Goal: Task Accomplishment & Management: Manage account settings

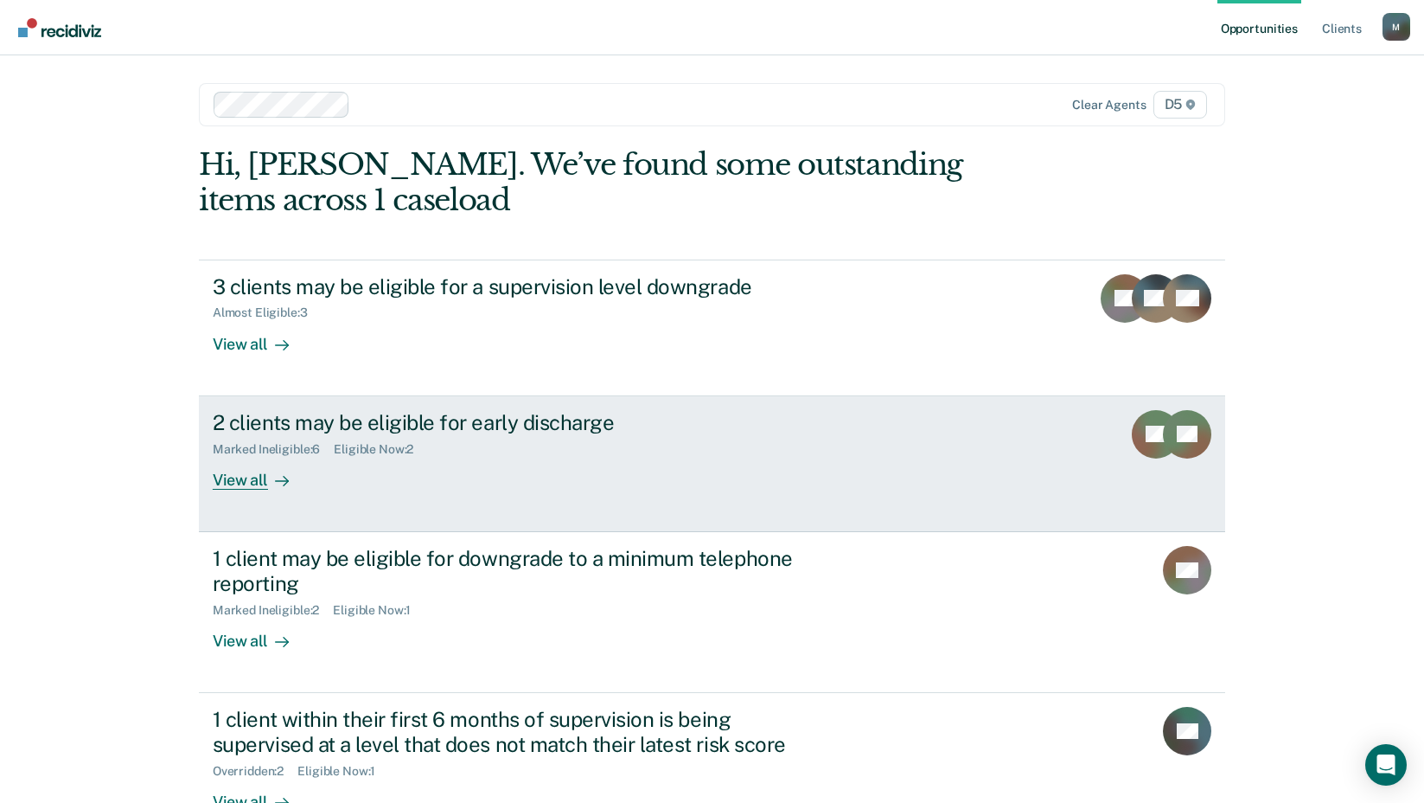
click at [253, 479] on div "View all" at bounding box center [261, 473] width 97 height 34
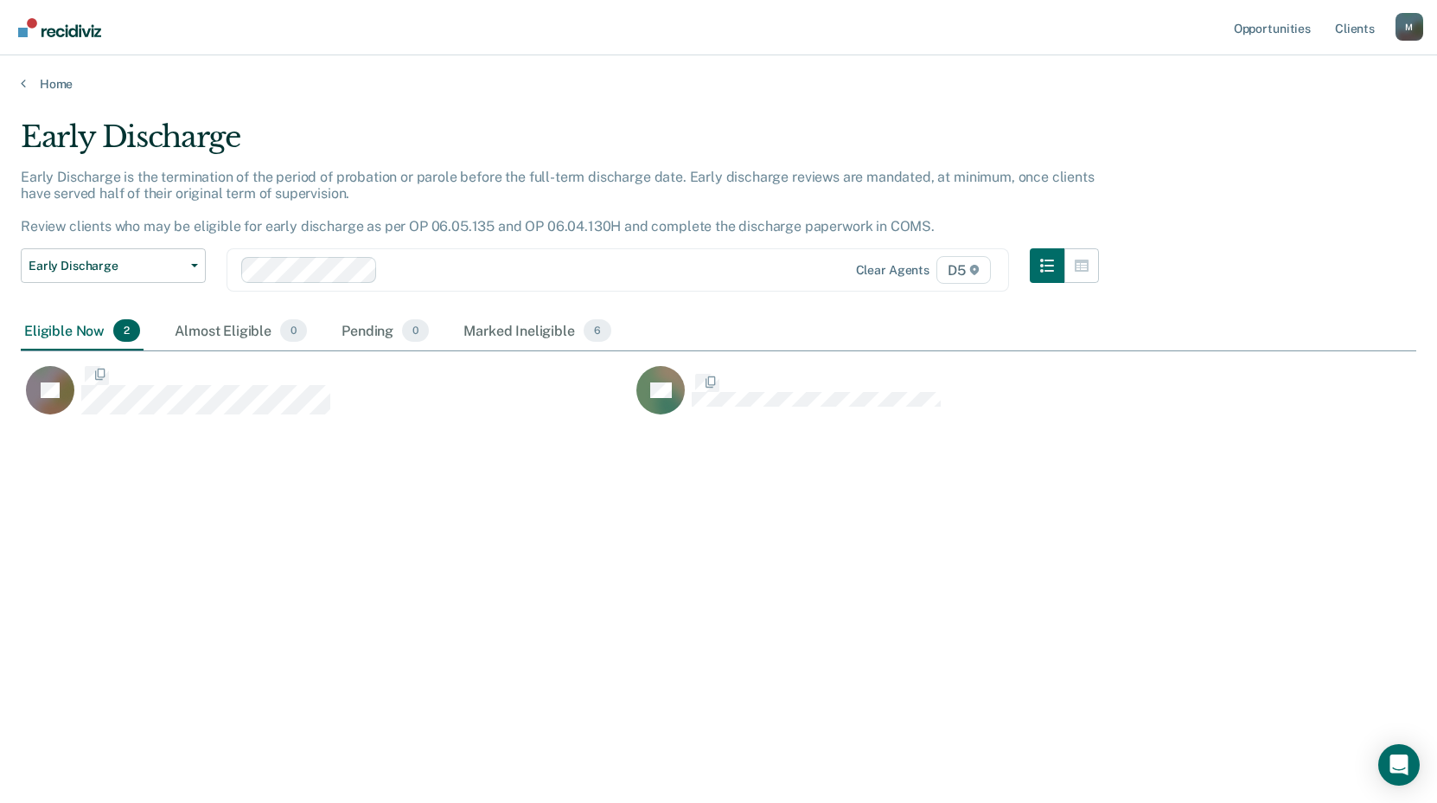
scroll to position [541, 1383]
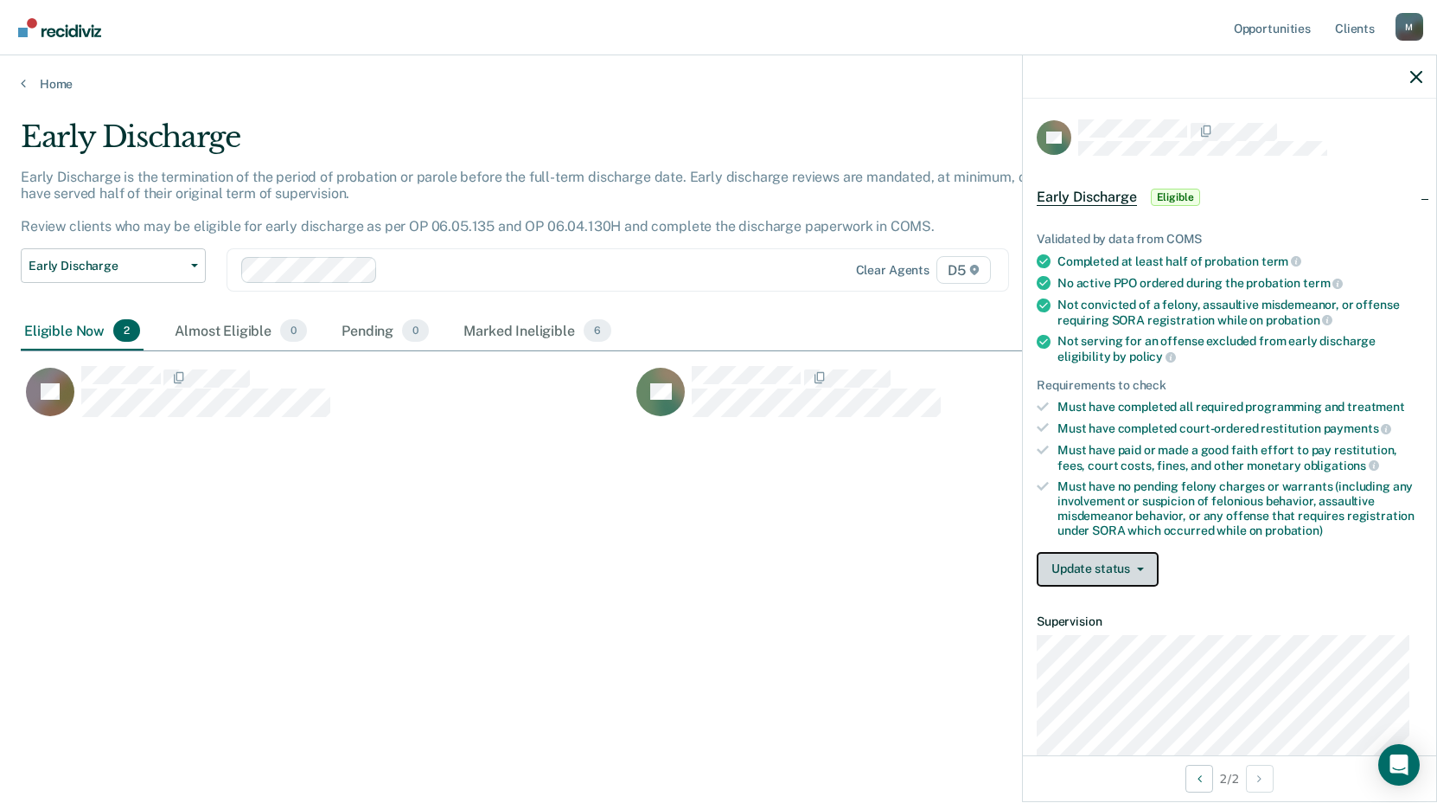
click at [1072, 564] on button "Update status" at bounding box center [1098, 569] width 122 height 35
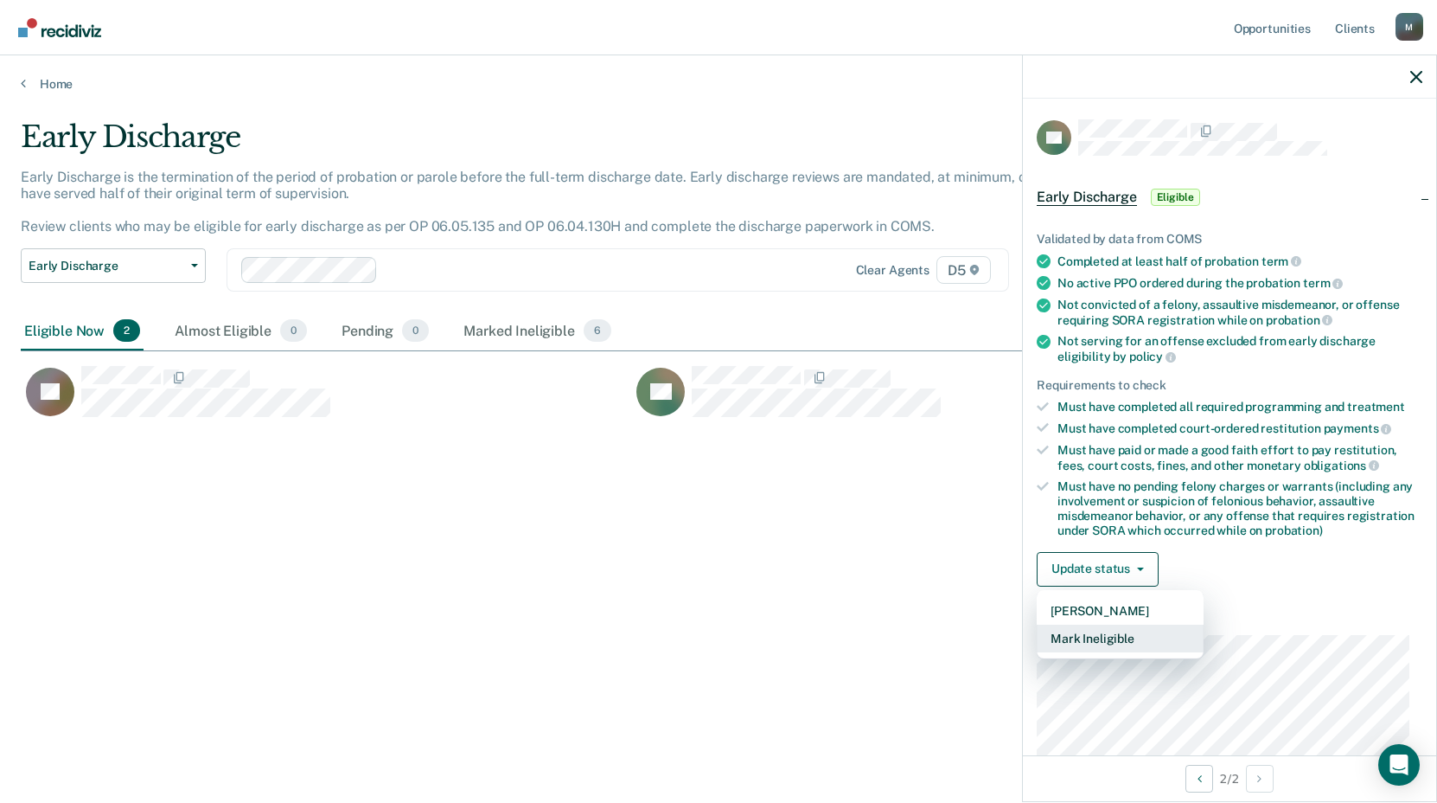
click at [1077, 636] on button "Mark Ineligible" at bounding box center [1120, 638] width 167 height 28
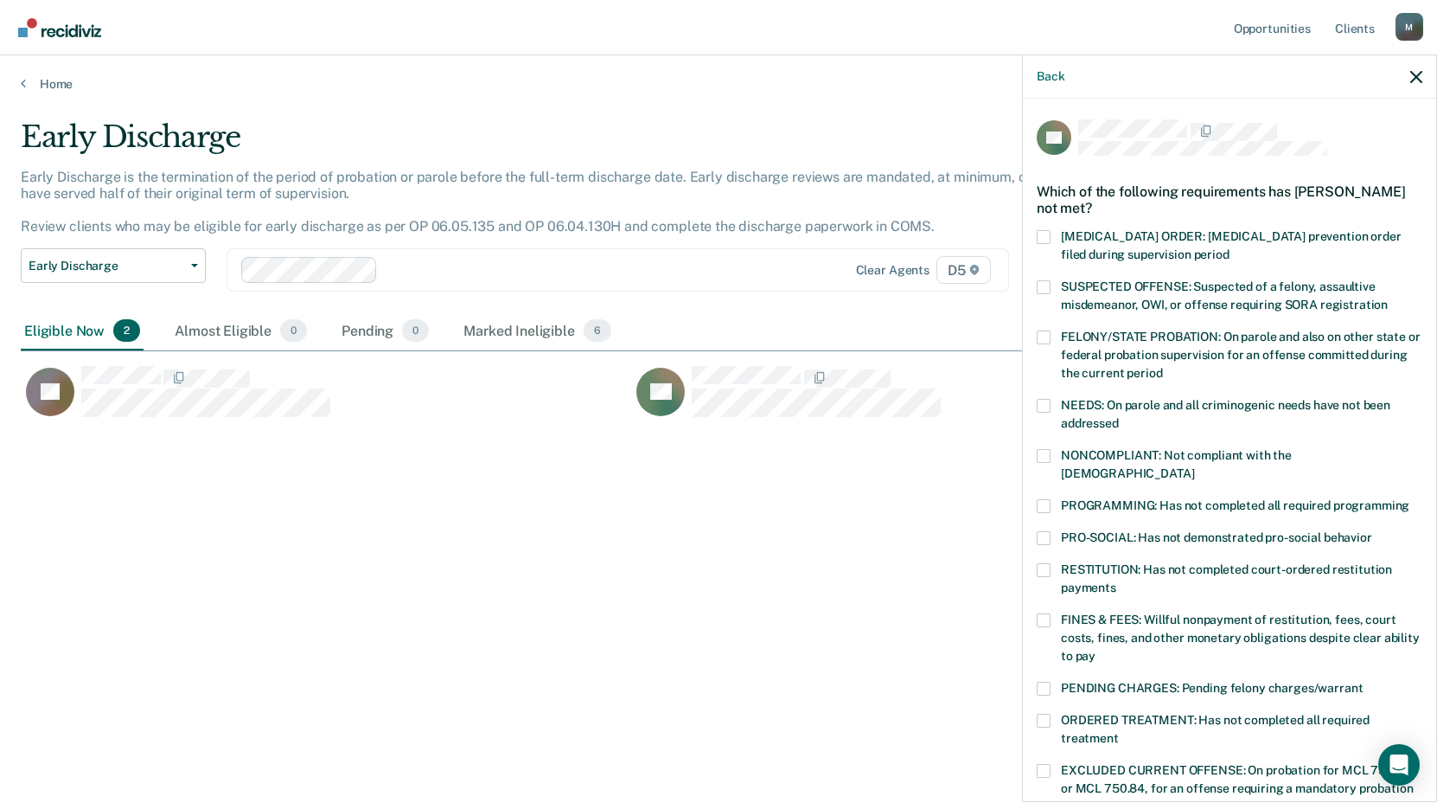
click at [1047, 499] on span at bounding box center [1044, 506] width 14 height 14
click at [1410, 499] on input "PROGRAMMING: Has not completed all required programming" at bounding box center [1410, 499] width 0 height 0
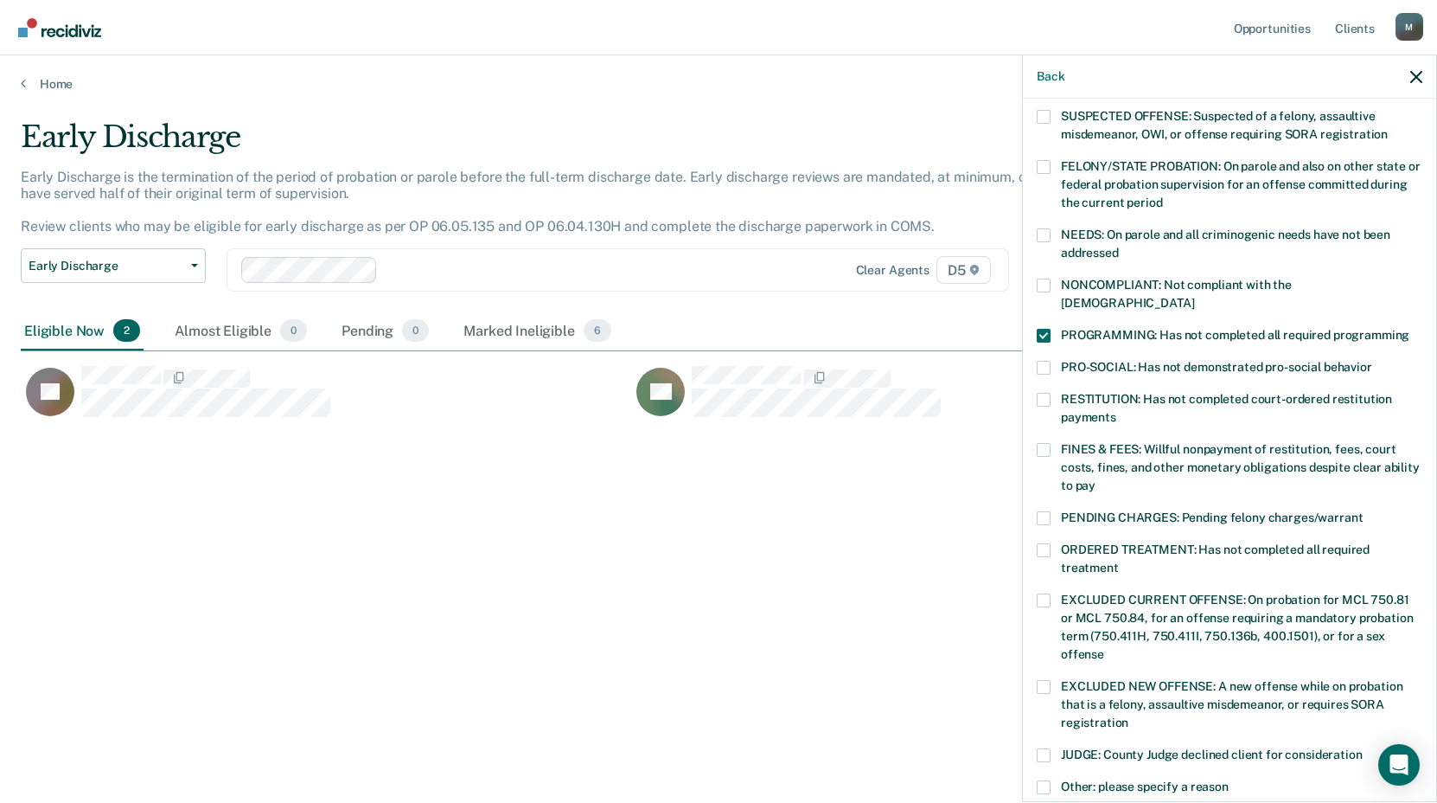
scroll to position [421, 0]
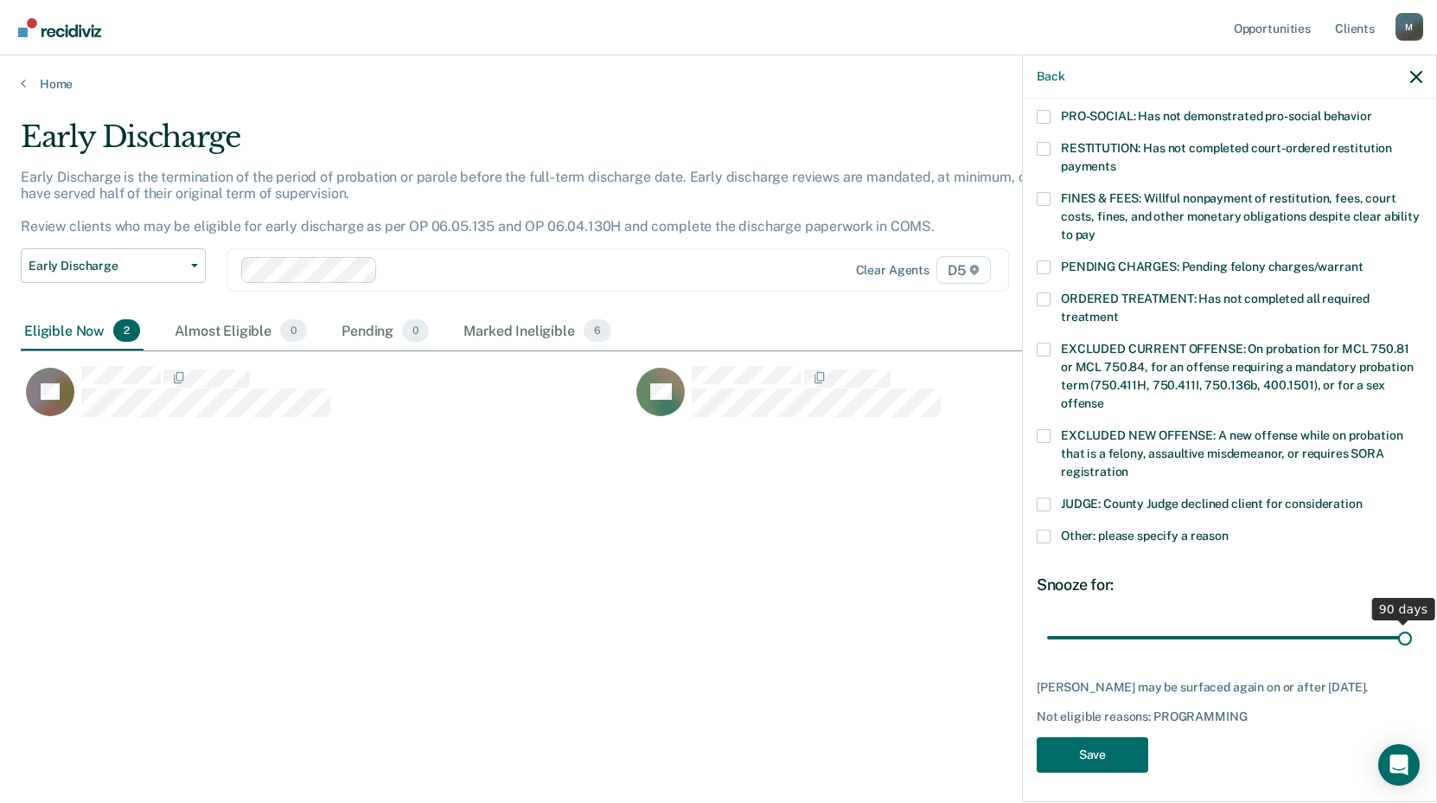
drag, startPoint x: 1163, startPoint y: 614, endPoint x: 1444, endPoint y: 612, distance: 281.1
type input "90"
click at [1412, 622] on input "range" at bounding box center [1229, 637] width 365 height 30
click at [1087, 755] on button "Save" at bounding box center [1093, 754] width 112 height 35
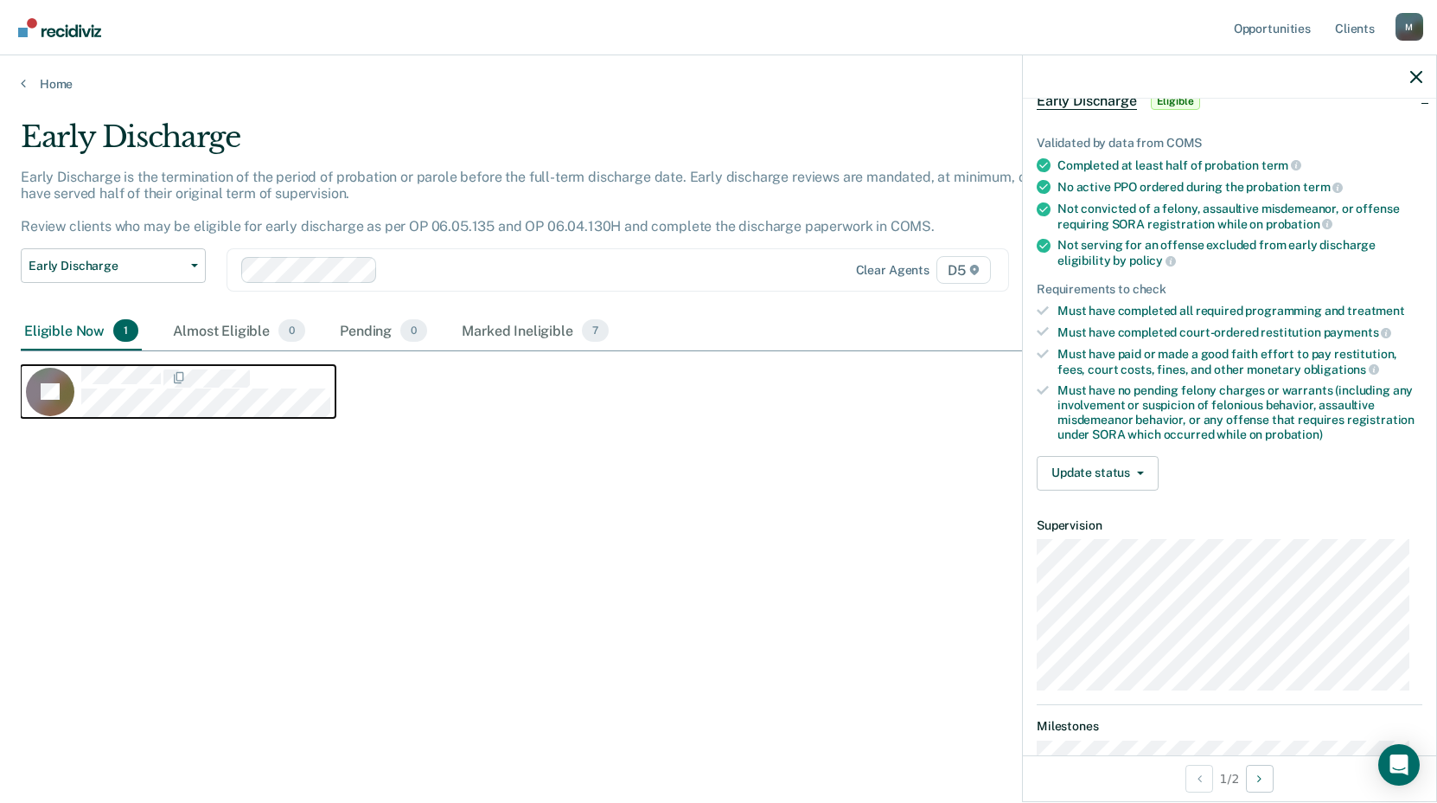
scroll to position [0, 0]
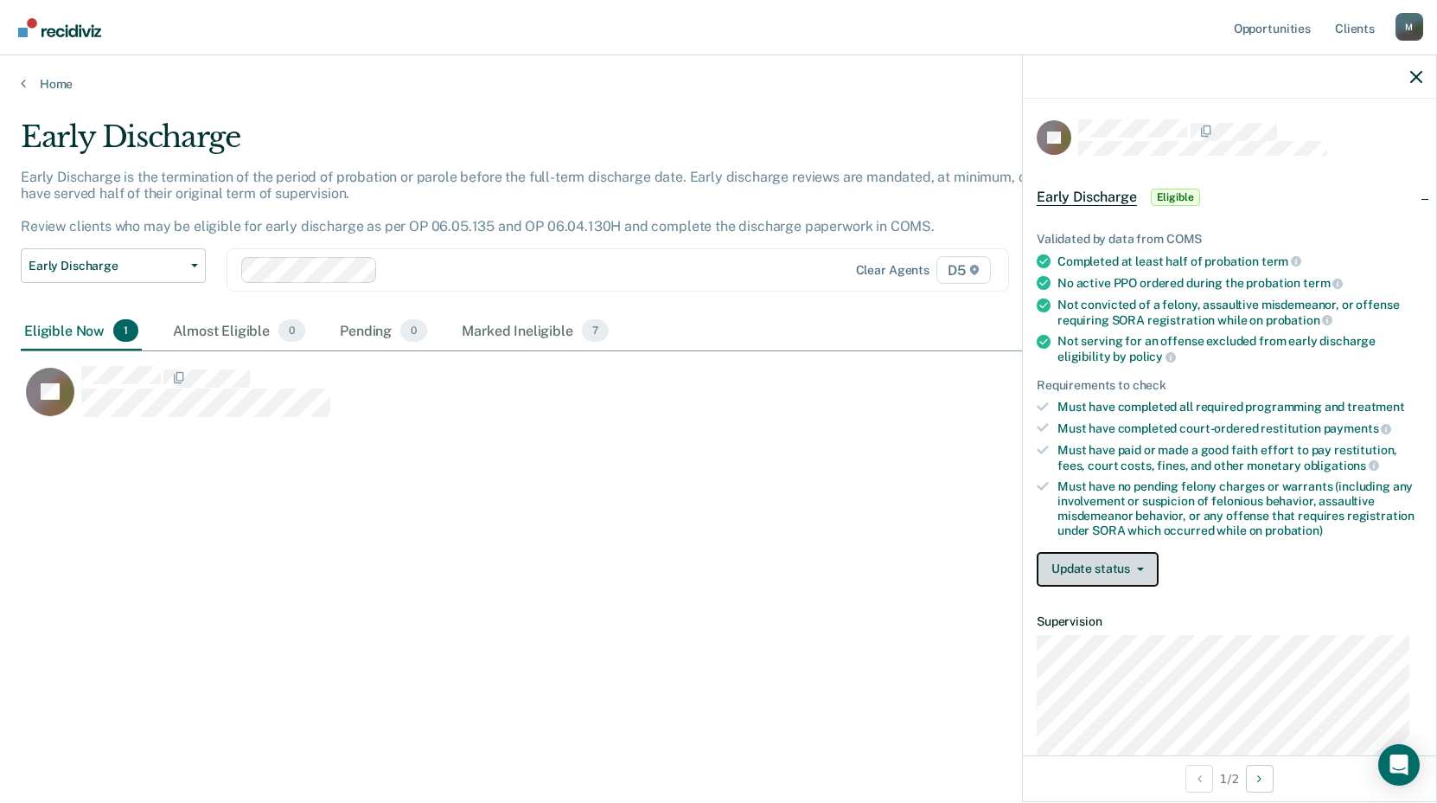
click at [1088, 573] on button "Update status" at bounding box center [1098, 569] width 122 height 35
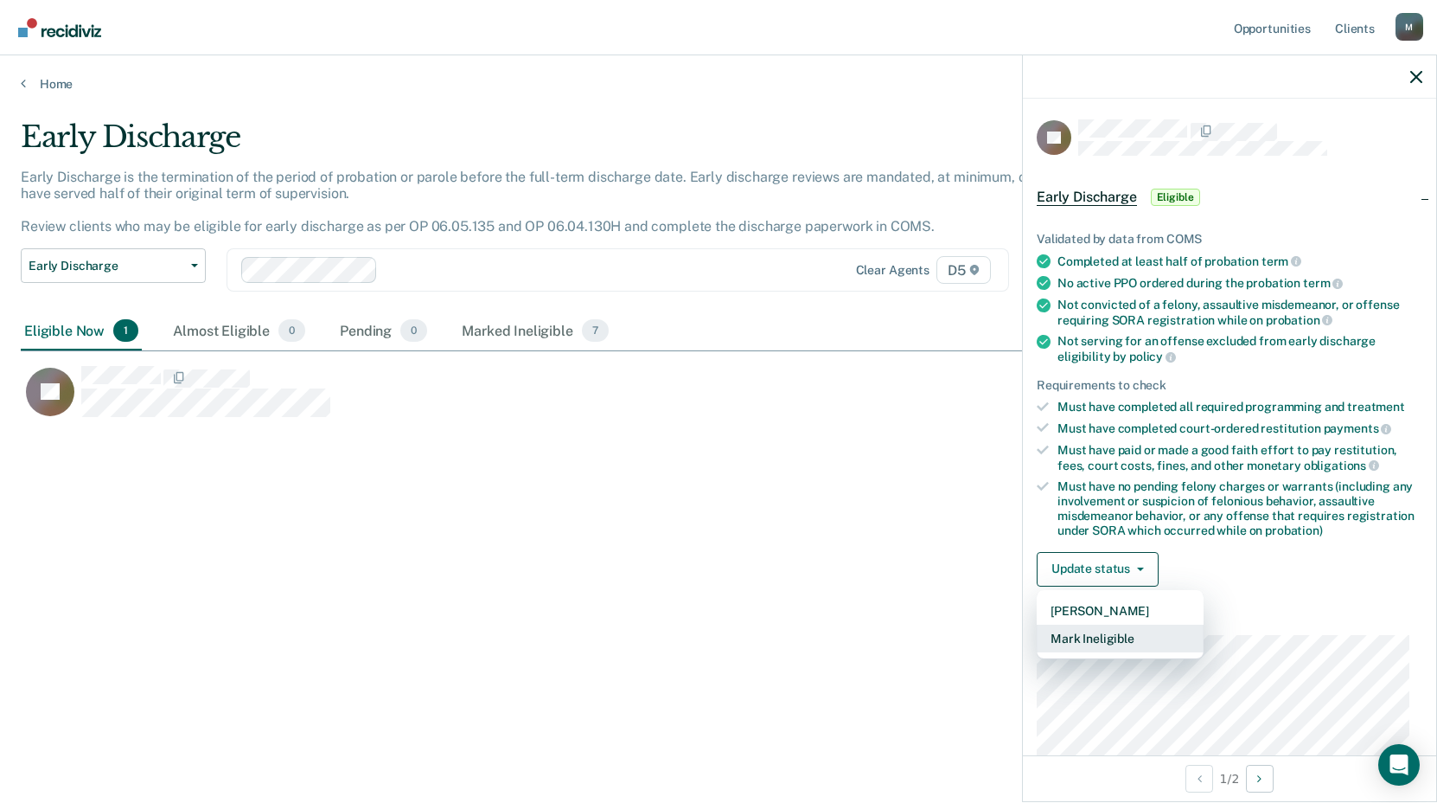
click at [1084, 634] on button "Mark Ineligible" at bounding box center [1120, 638] width 167 height 28
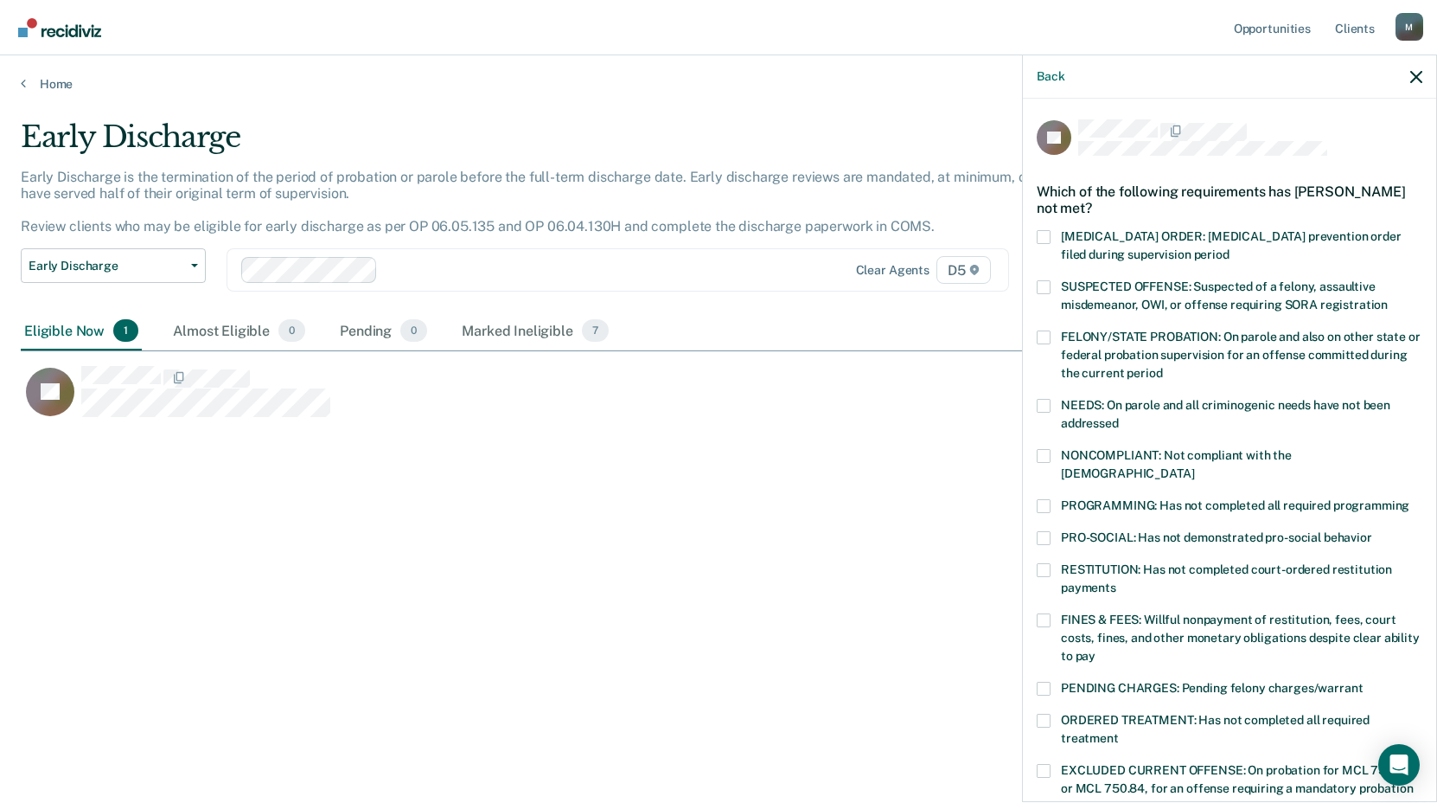
click at [1046, 457] on span at bounding box center [1044, 456] width 14 height 14
click at [1194, 467] on input "NONCOMPLIANT: Not compliant with the [DEMOGRAPHIC_DATA]" at bounding box center [1194, 467] width 0 height 0
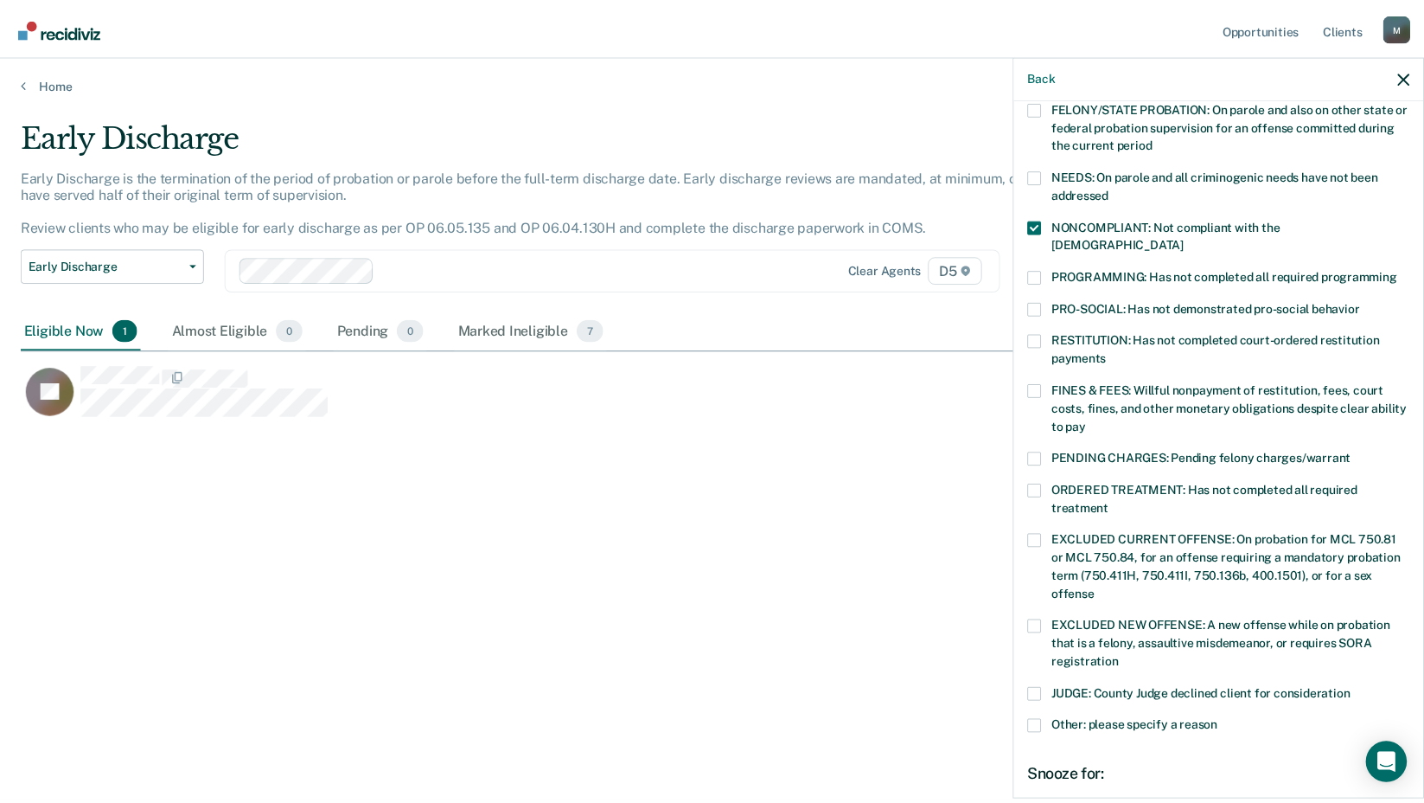
scroll to position [406, 0]
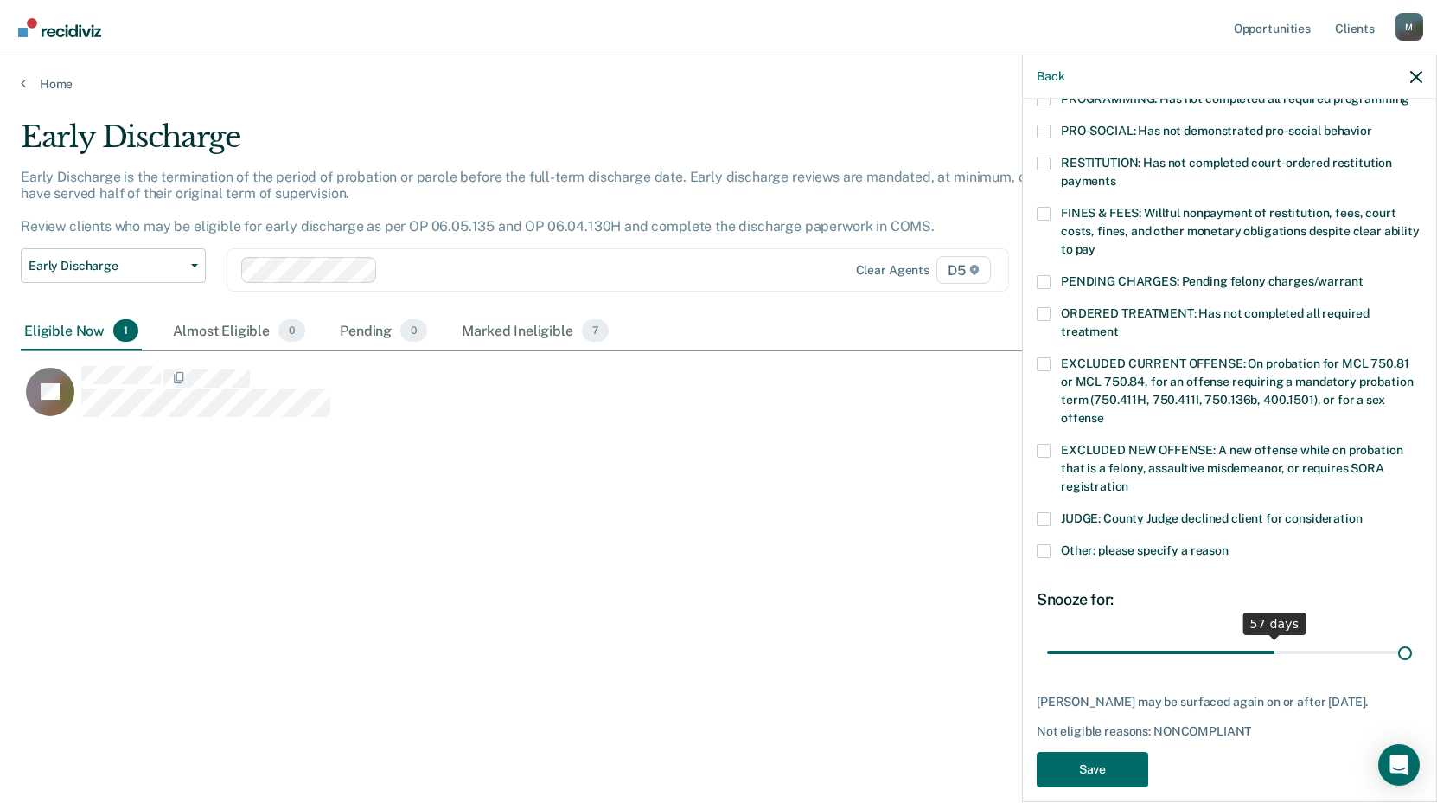
drag, startPoint x: 1167, startPoint y: 630, endPoint x: 1444, endPoint y: 615, distance: 278.0
type input "90"
click at [1412, 636] on input "range" at bounding box center [1229, 651] width 365 height 30
click at [1122, 752] on button "Save" at bounding box center [1093, 769] width 112 height 35
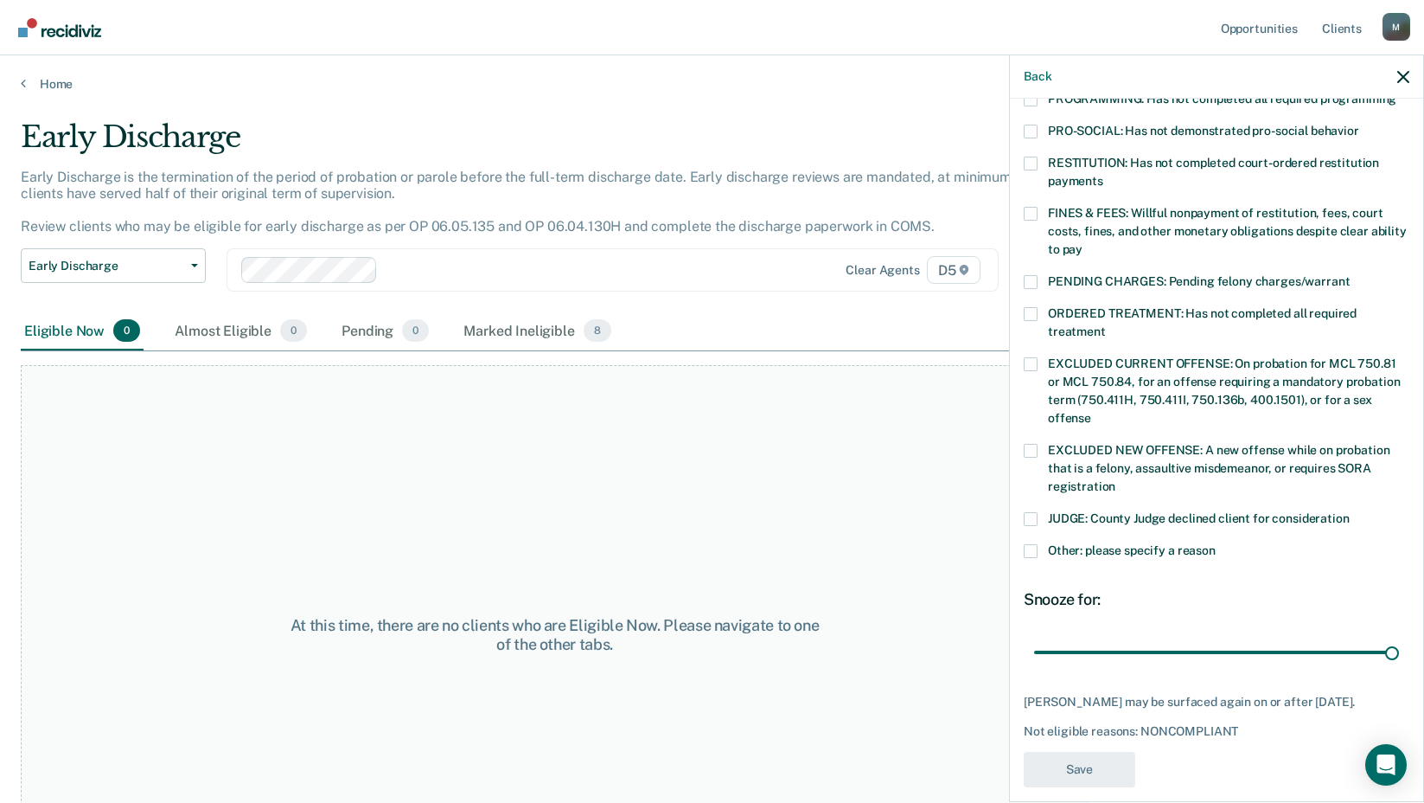
scroll to position [356, 0]
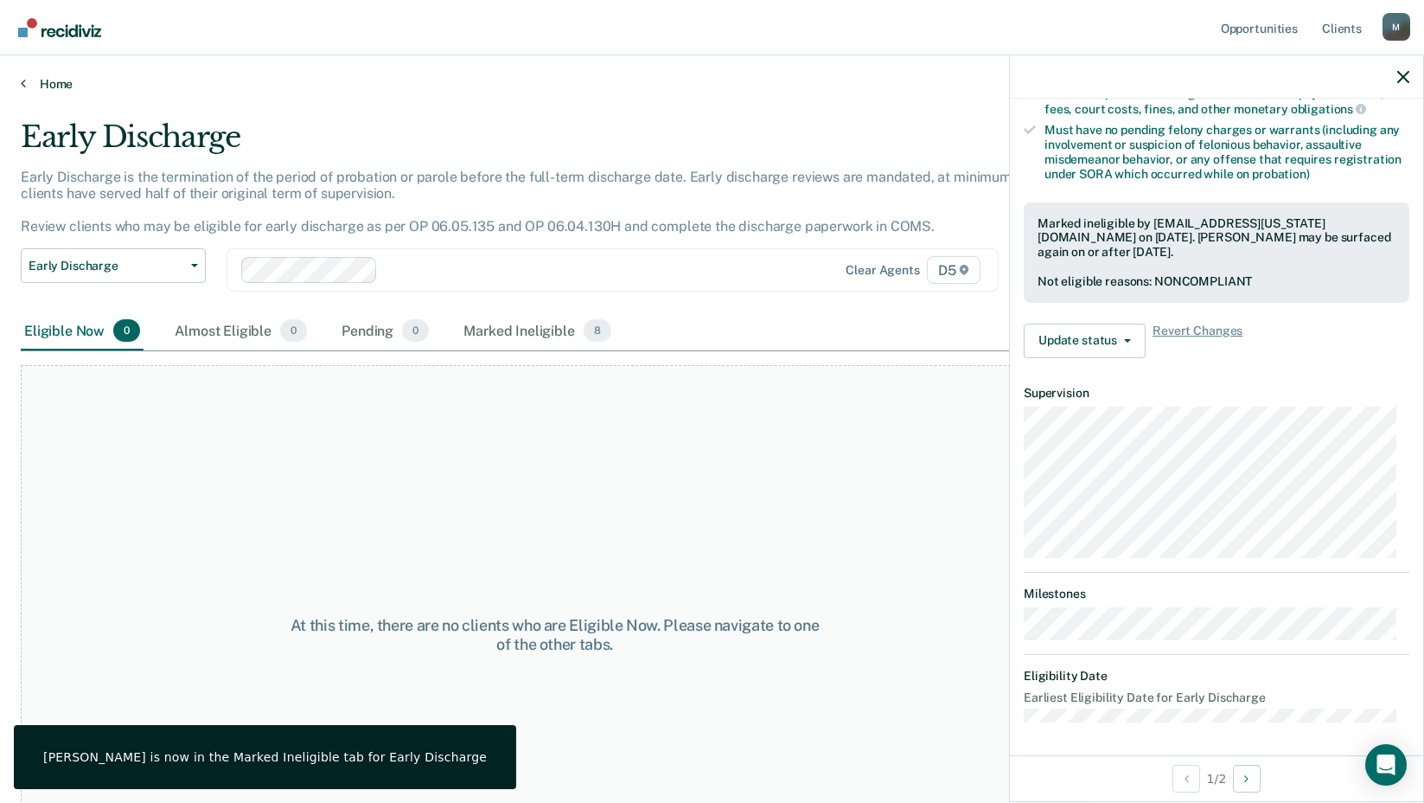
click at [29, 78] on link "Home" at bounding box center [712, 84] width 1383 height 16
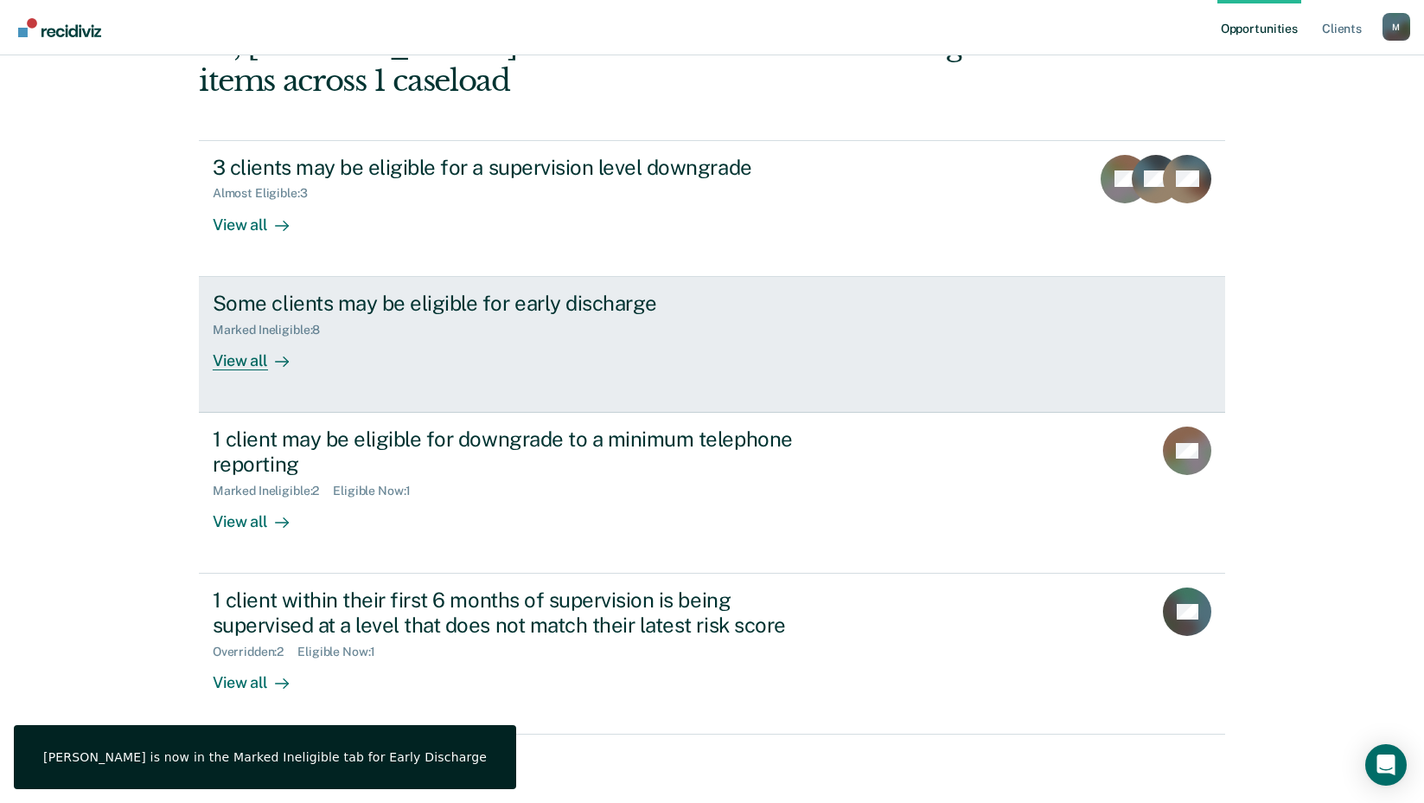
scroll to position [120, 0]
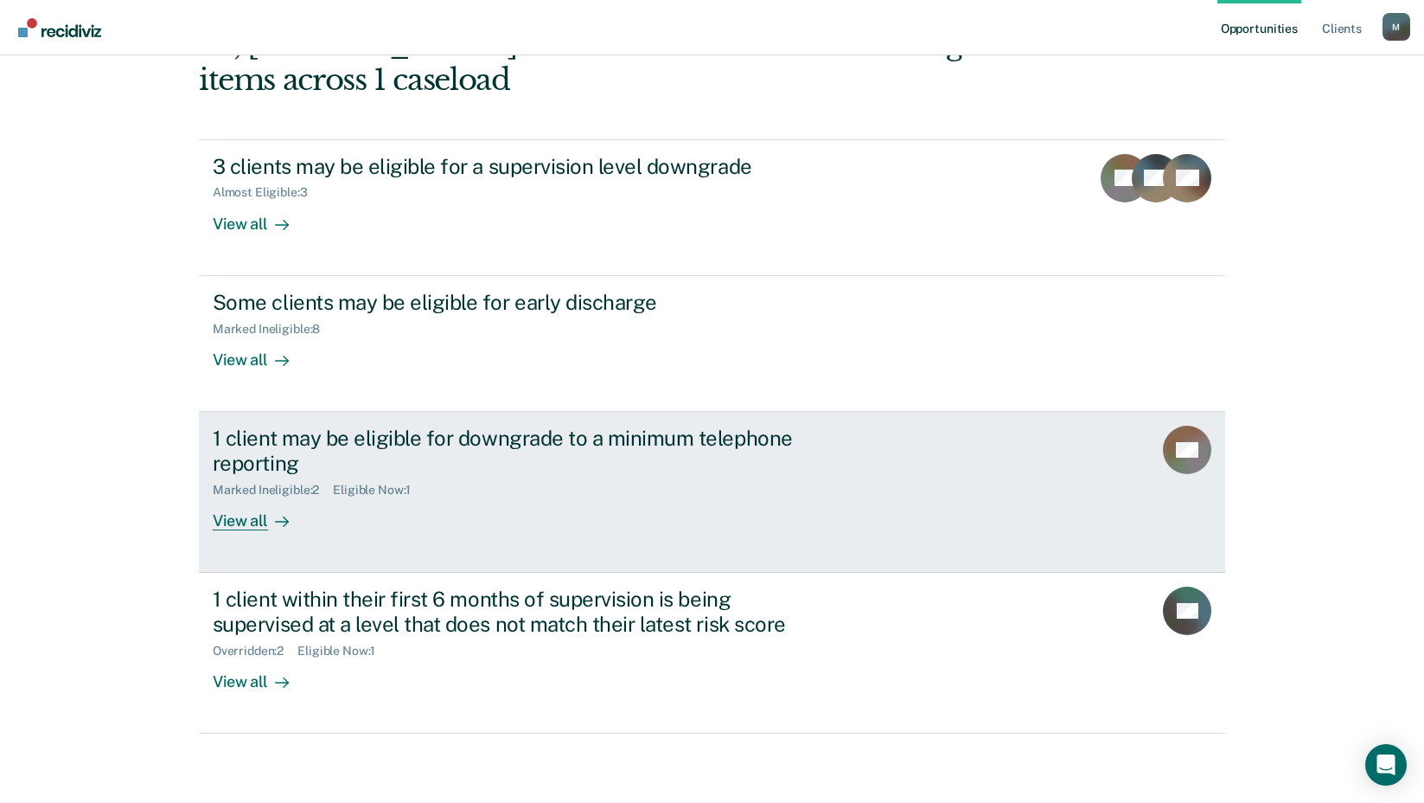
click at [258, 519] on div "View all" at bounding box center [261, 513] width 97 height 34
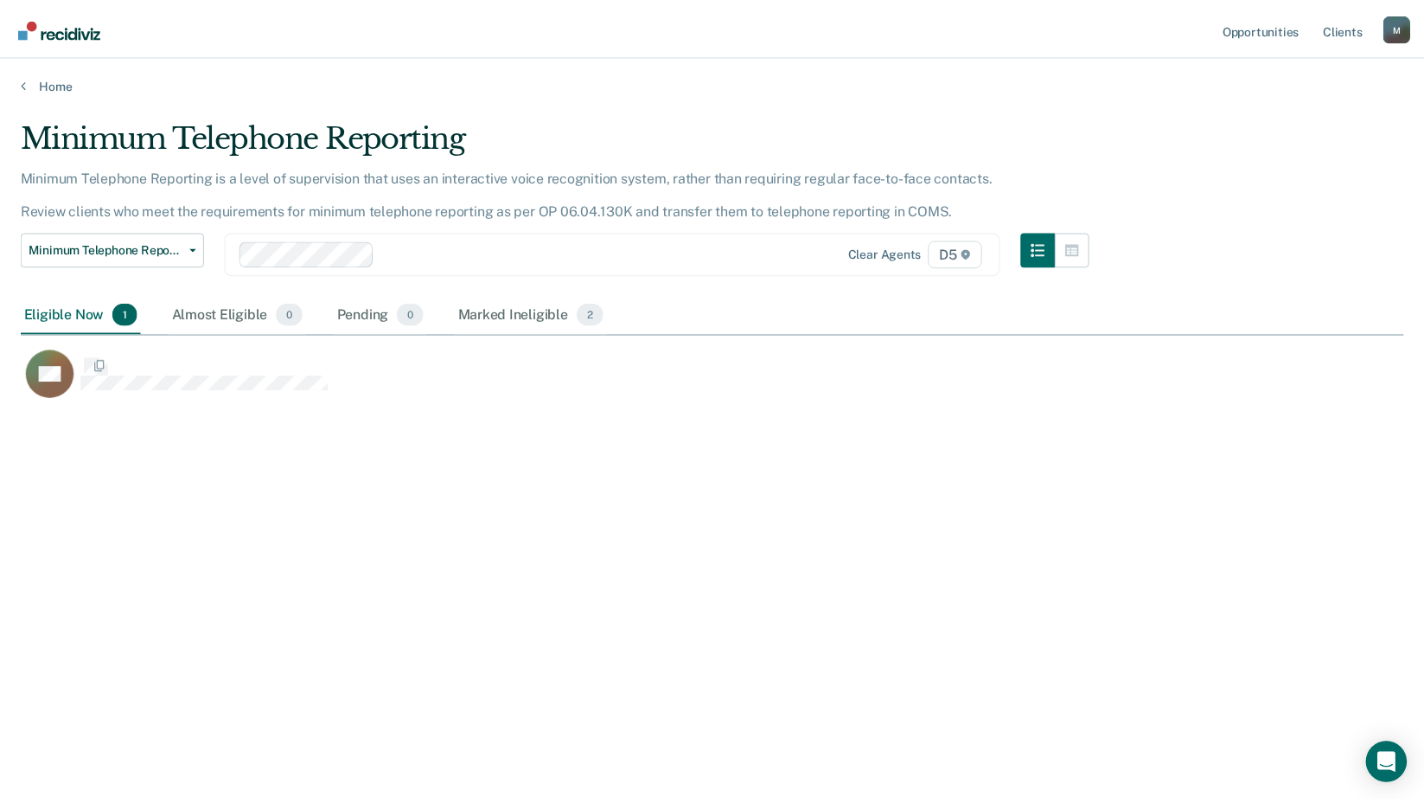
scroll to position [541, 1383]
click at [20, 85] on div "Home" at bounding box center [718, 73] width 1437 height 36
click at [27, 82] on link "Home" at bounding box center [719, 84] width 1396 height 16
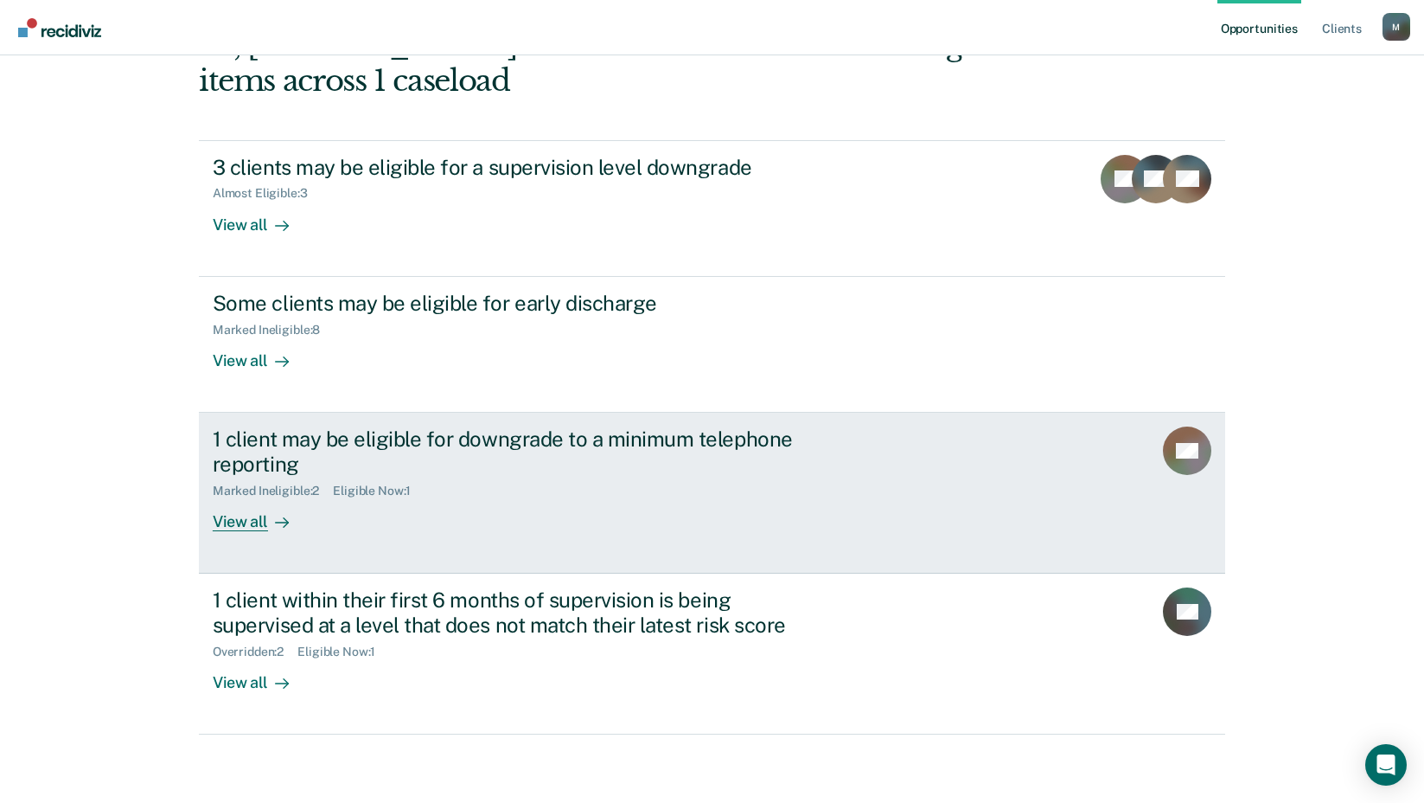
scroll to position [120, 0]
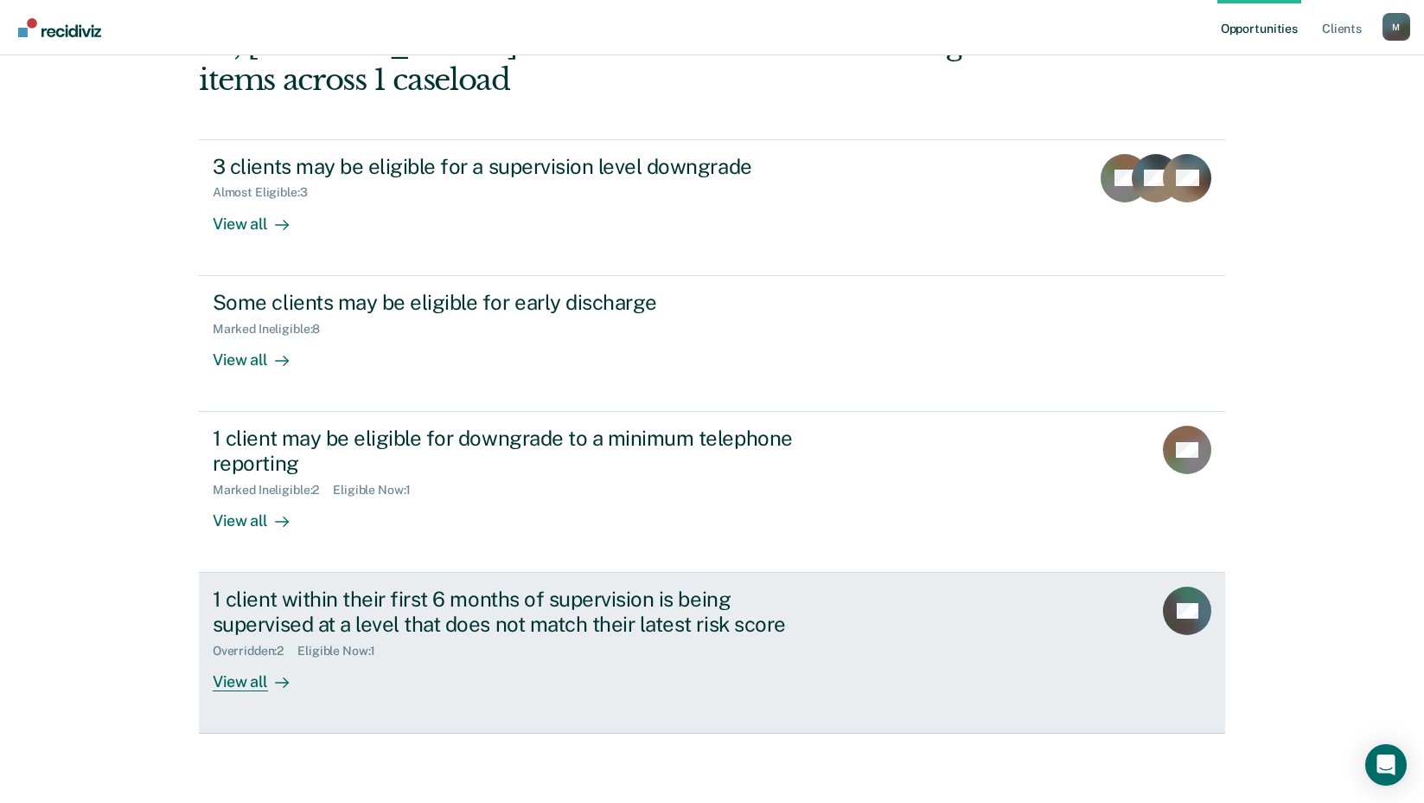
click at [239, 684] on div "View all" at bounding box center [261, 674] width 97 height 34
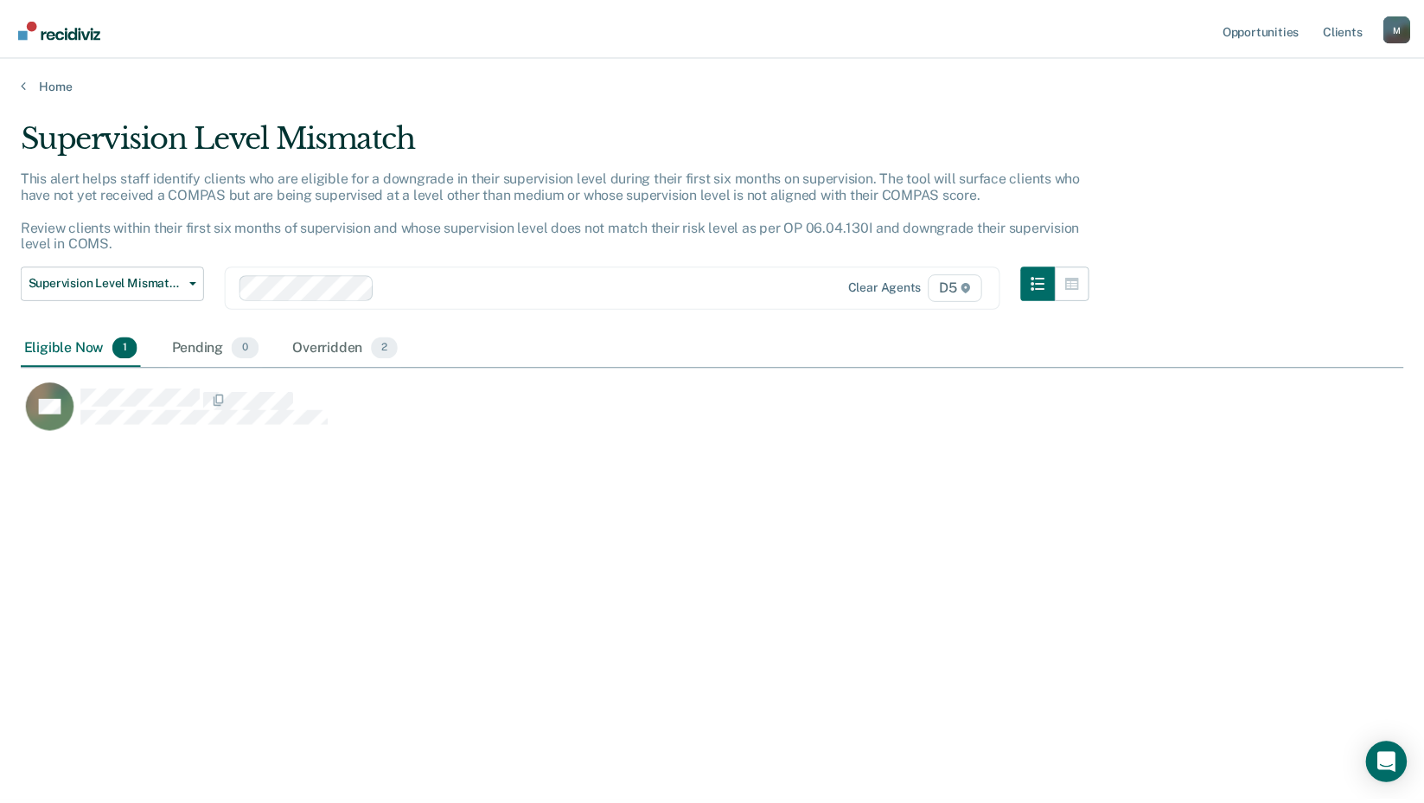
scroll to position [541, 1383]
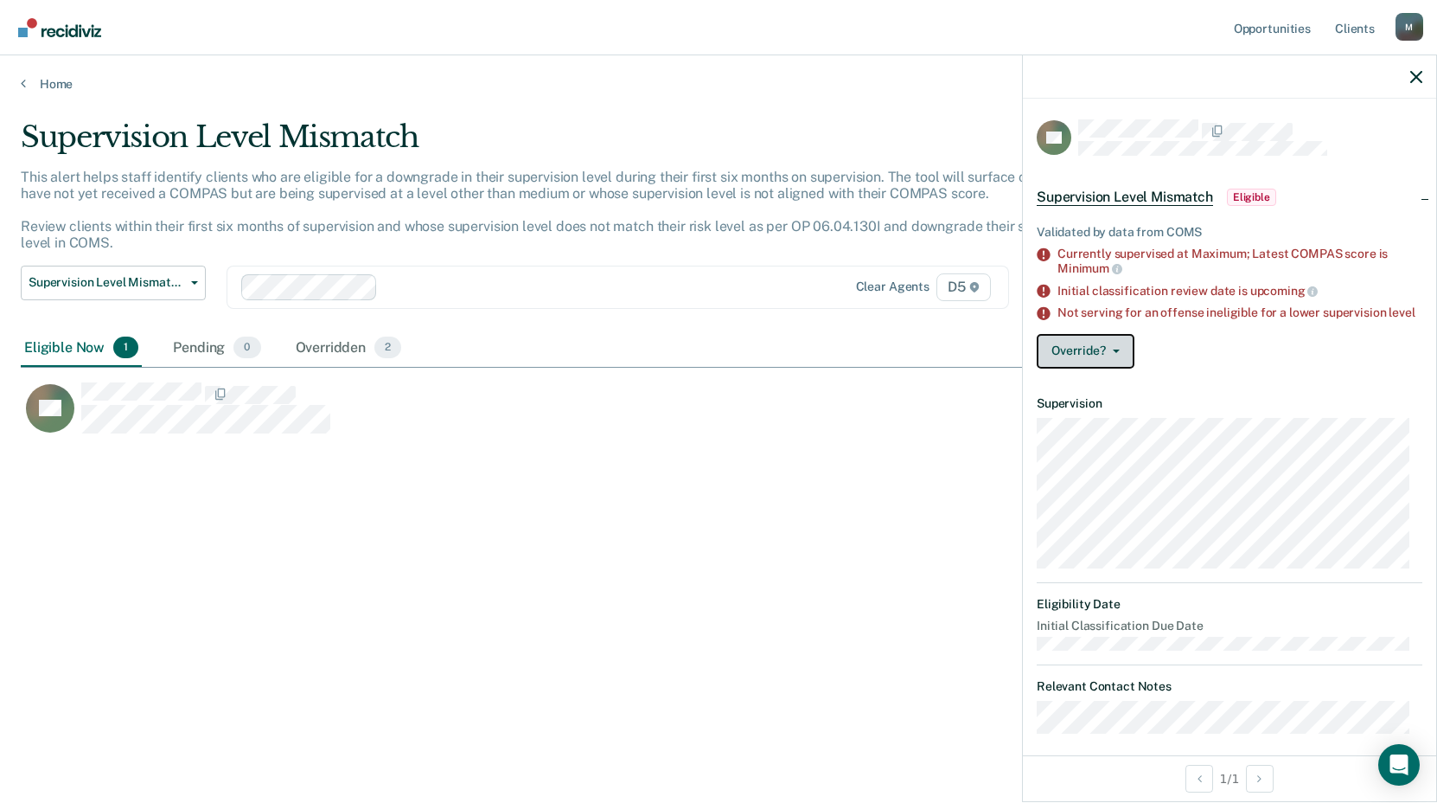
click at [1088, 355] on button "Override?" at bounding box center [1086, 351] width 98 height 35
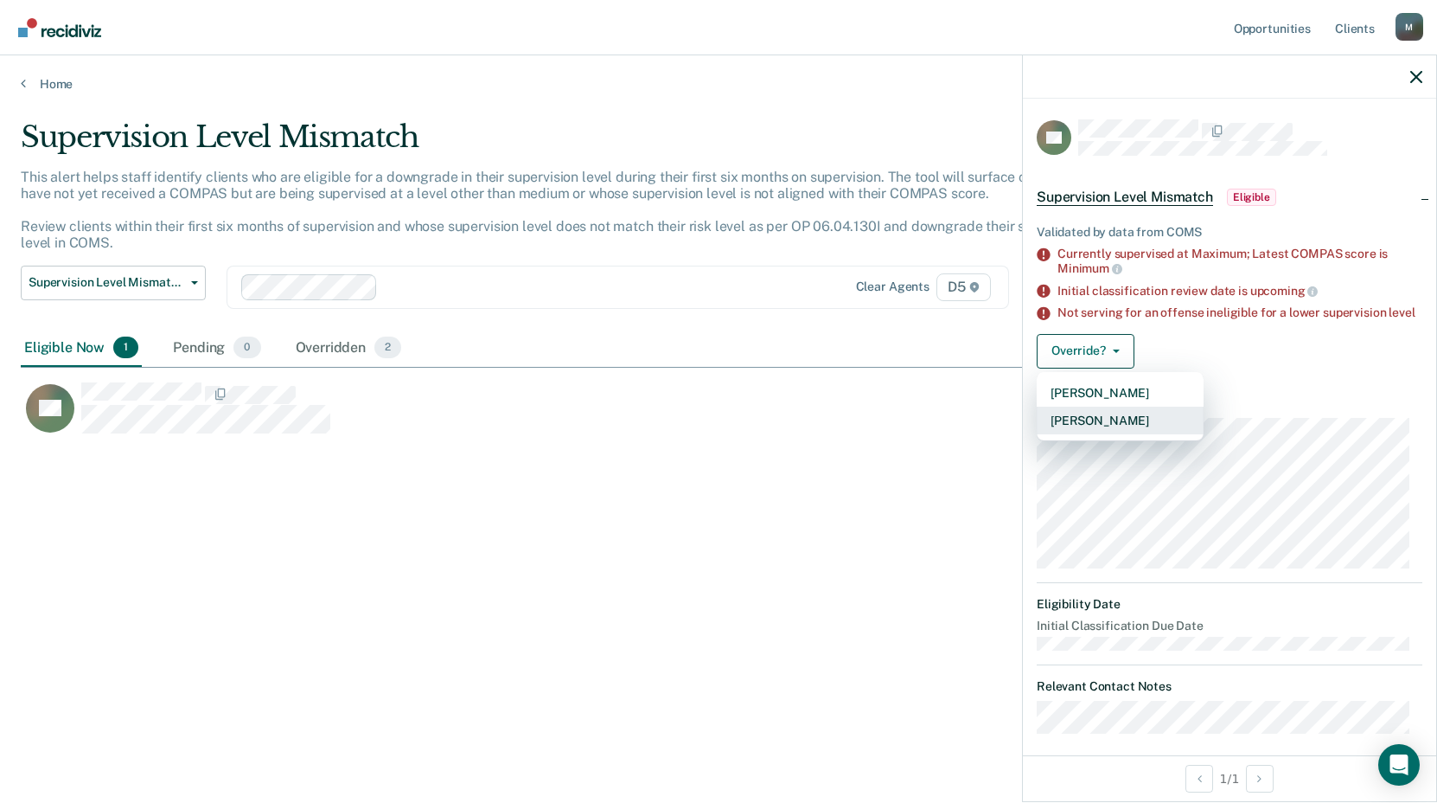
click at [1093, 429] on button "[PERSON_NAME]" at bounding box center [1120, 420] width 167 height 28
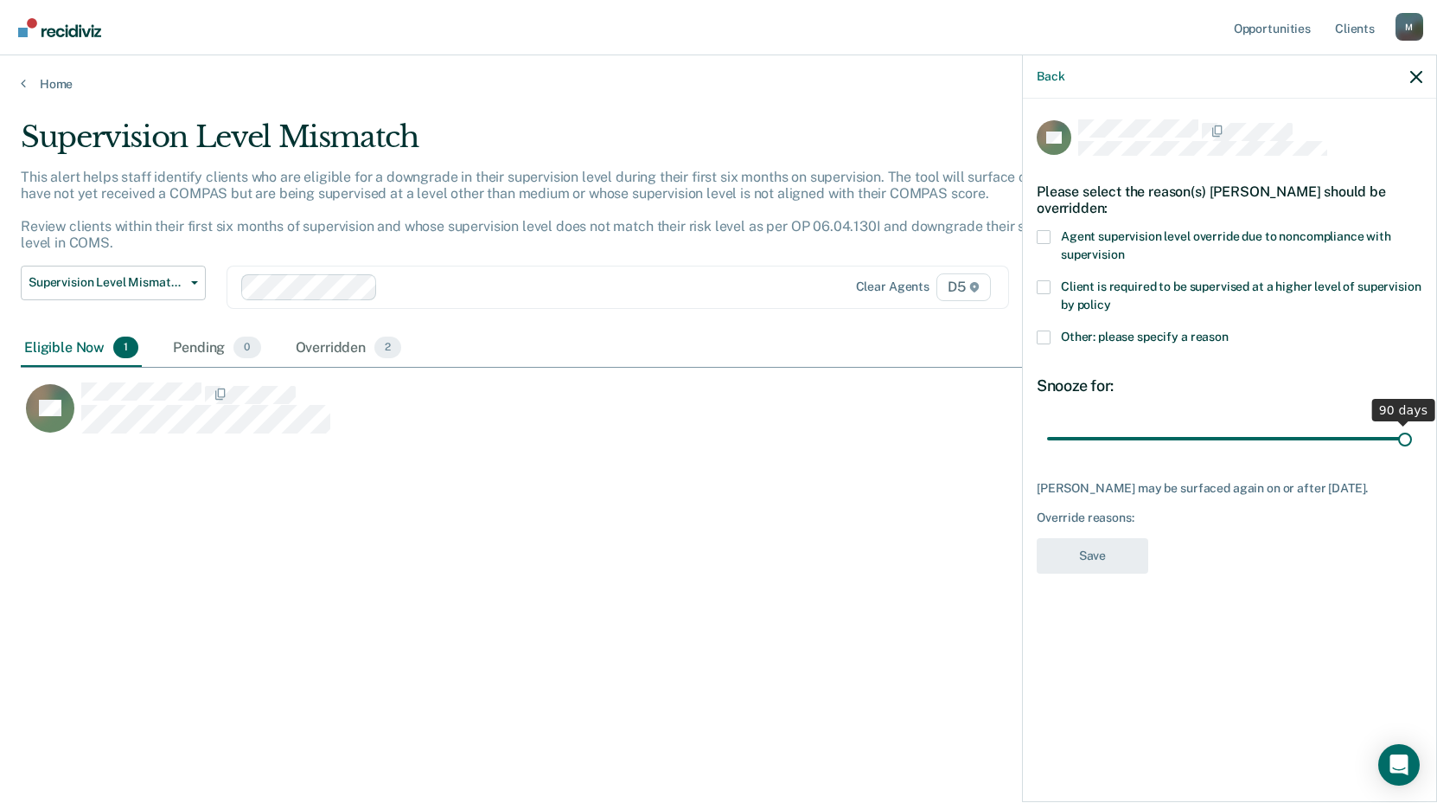
drag, startPoint x: 1173, startPoint y: 436, endPoint x: 1444, endPoint y: 414, distance: 272.4
type input "90"
click at [1412, 423] on input "range" at bounding box center [1229, 438] width 365 height 30
click at [1052, 334] on label "Other: please specify a reason" at bounding box center [1230, 339] width 386 height 18
click at [1229, 330] on input "Other: please specify a reason" at bounding box center [1229, 330] width 0 height 0
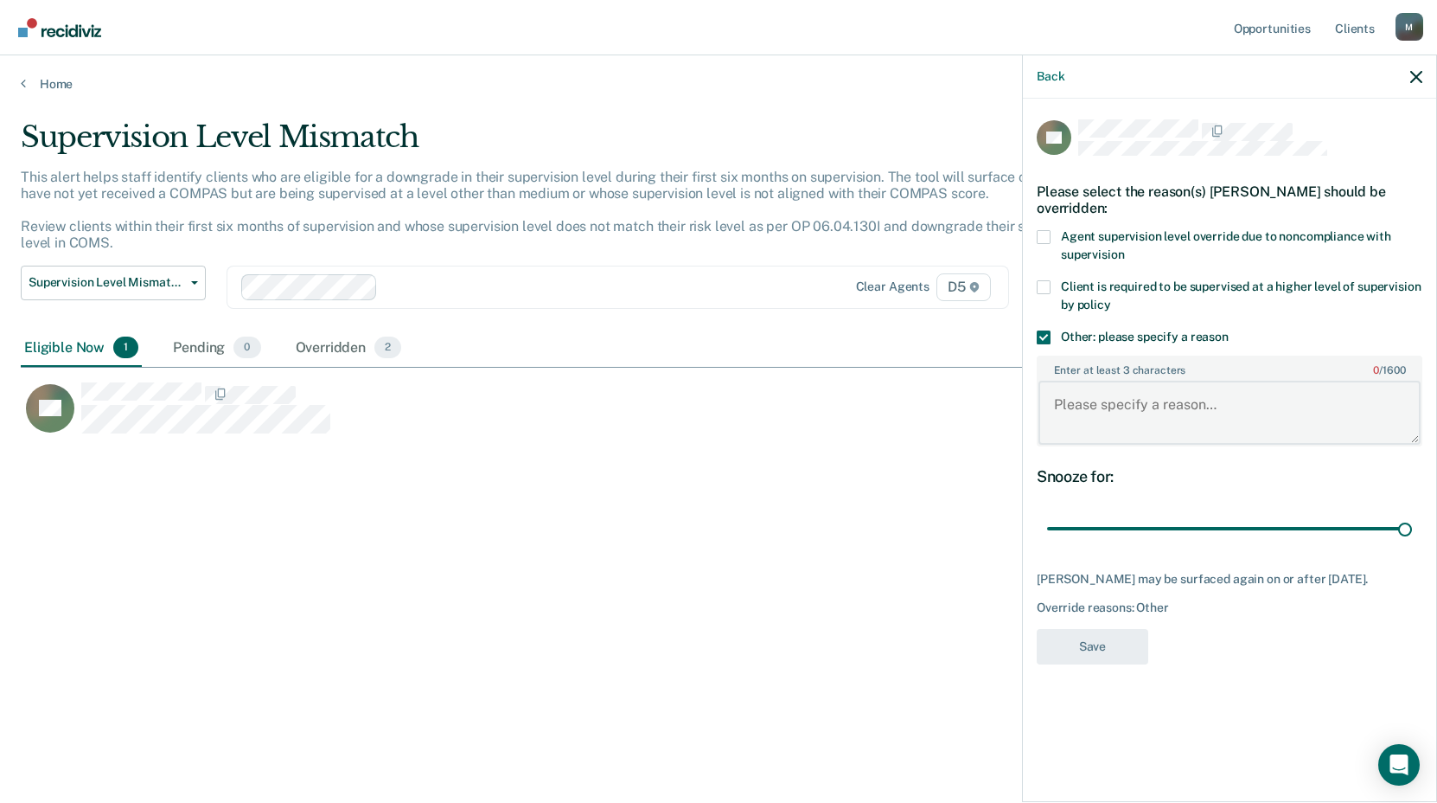
click at [1061, 409] on textarea "Enter at least 3 characters 0 / 1600" at bounding box center [1230, 413] width 382 height 64
type textarea "C"
type textarea "n"
type textarea "Needs to complete court ordered sex offender treatment"
click at [1078, 657] on button "Save" at bounding box center [1093, 646] width 112 height 35
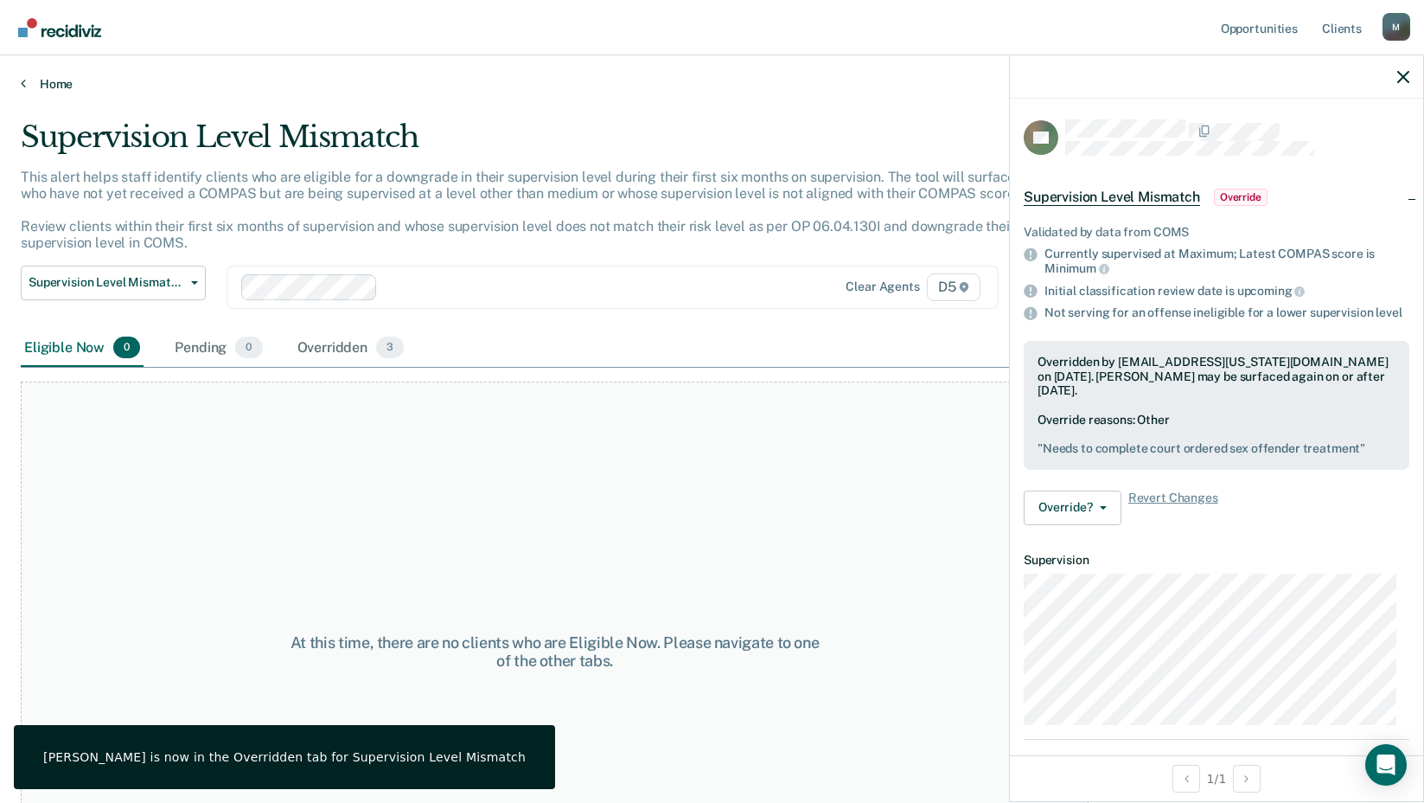
click at [22, 85] on icon at bounding box center [23, 83] width 5 height 14
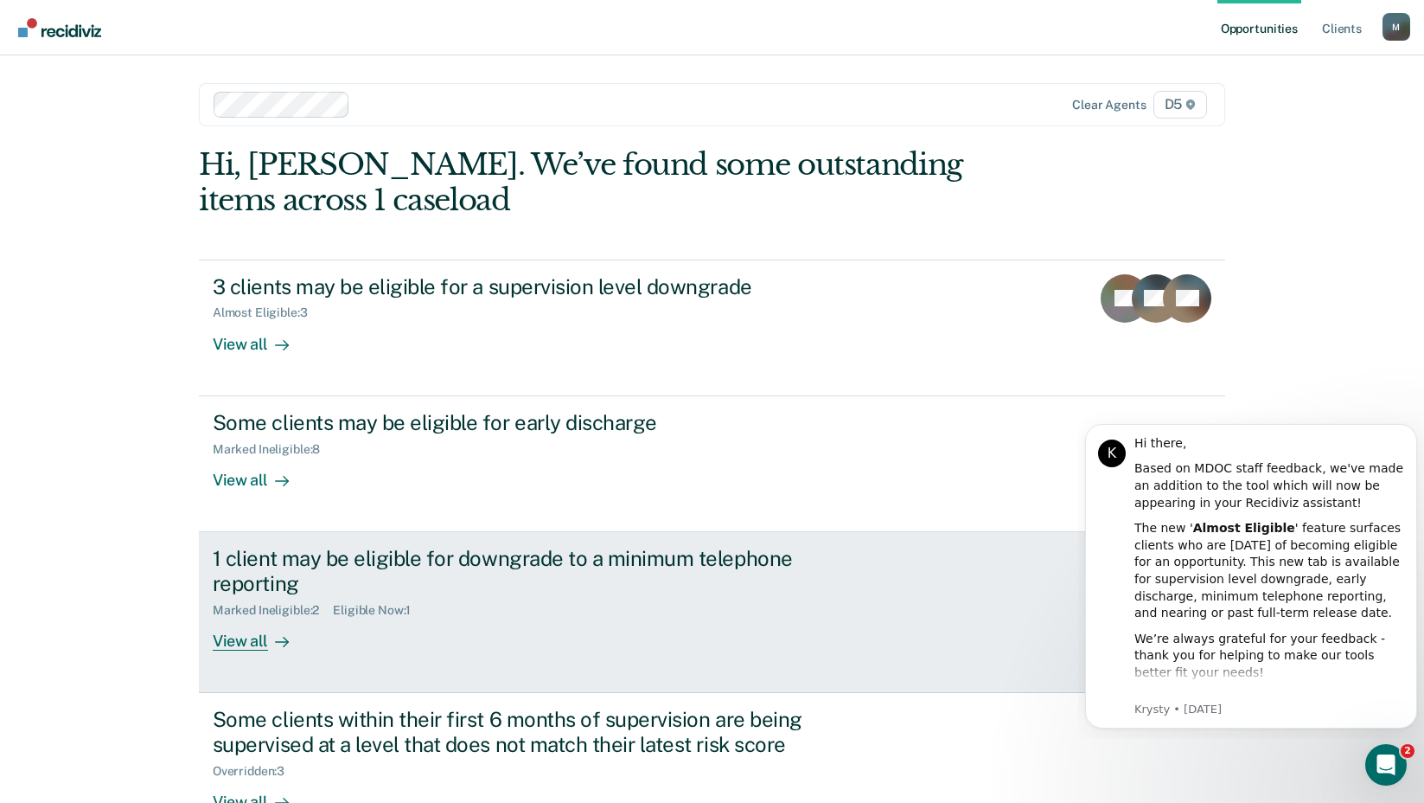
click at [241, 643] on div "View all" at bounding box center [261, 634] width 97 height 34
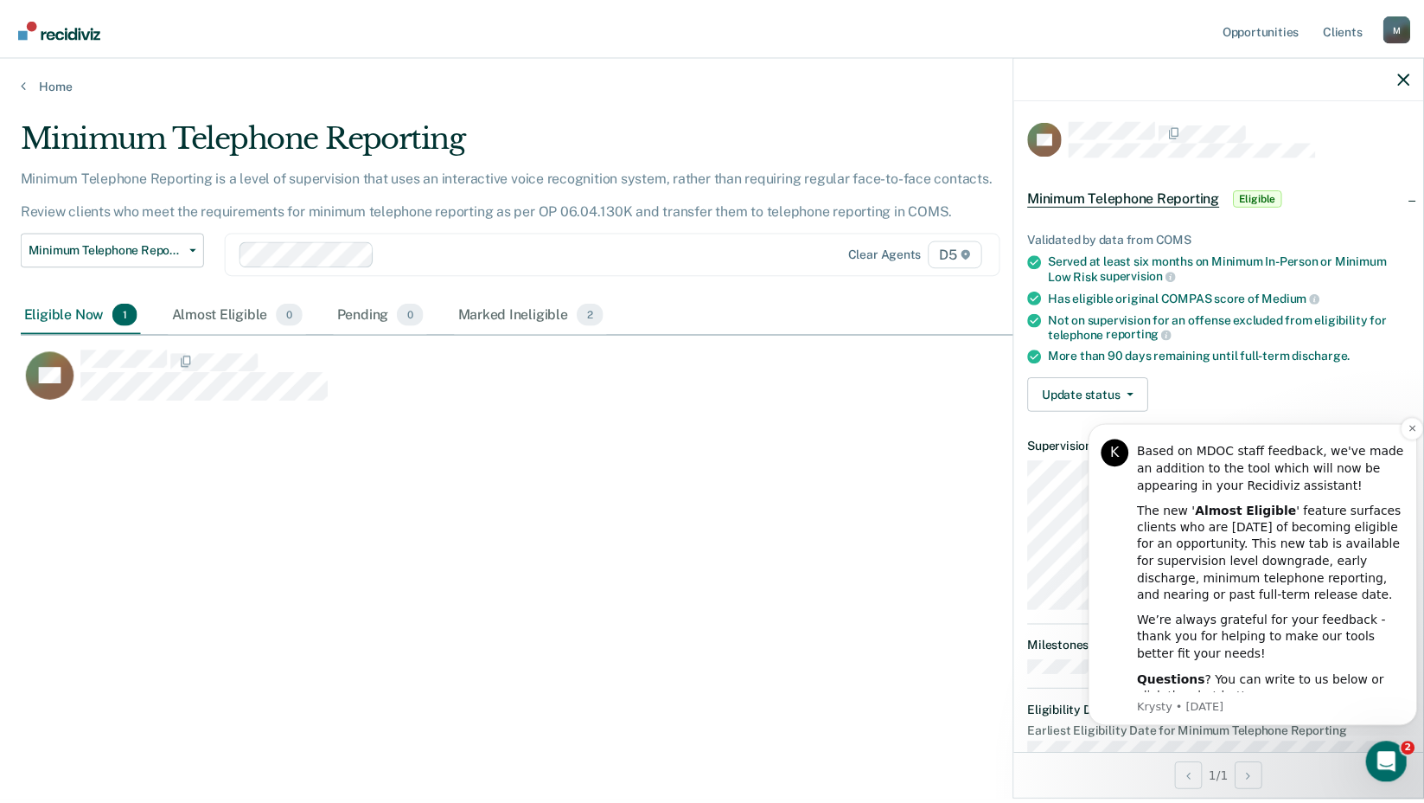
scroll to position [29, 0]
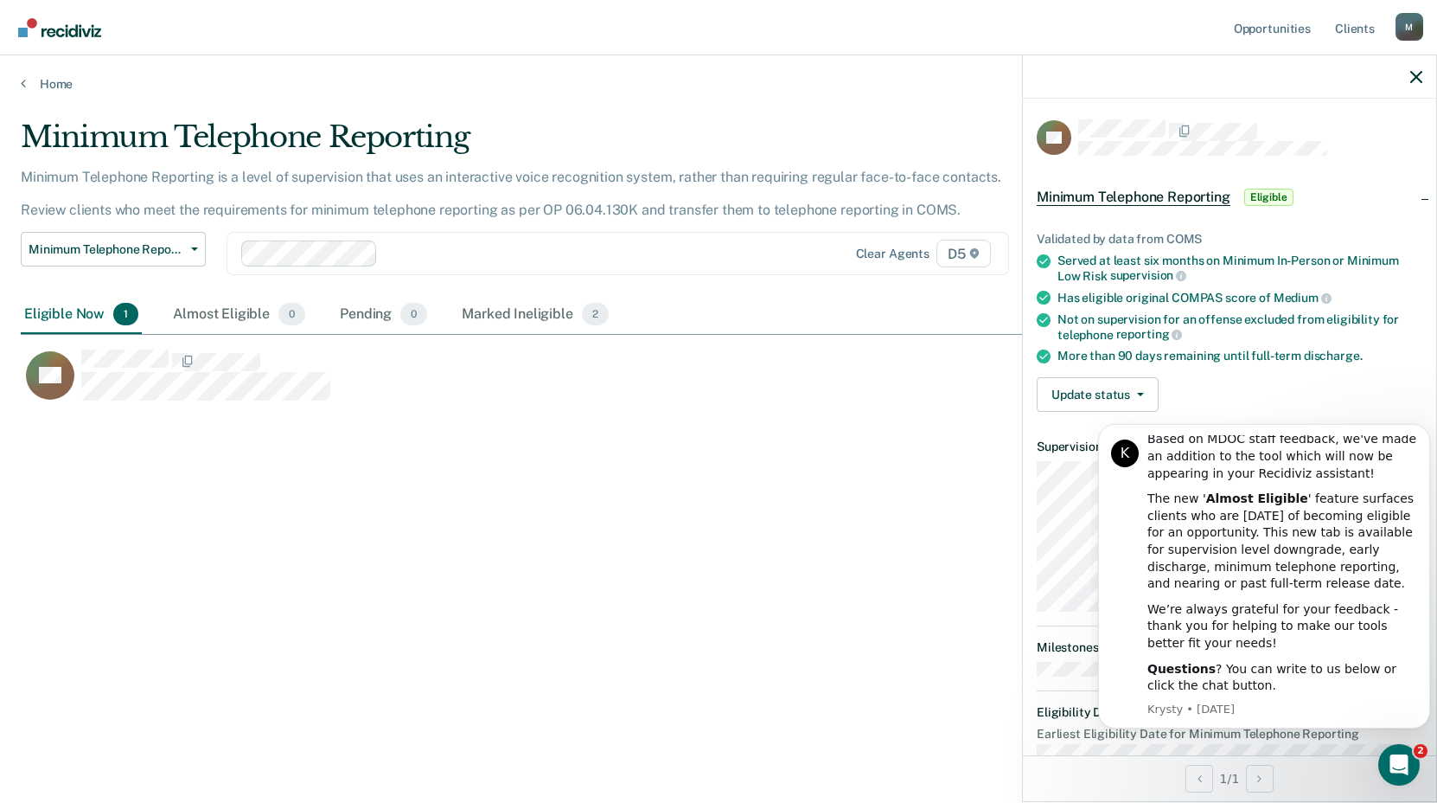
click at [1422, 426] on icon "Dismiss notification" at bounding box center [1426, 429] width 8 height 8
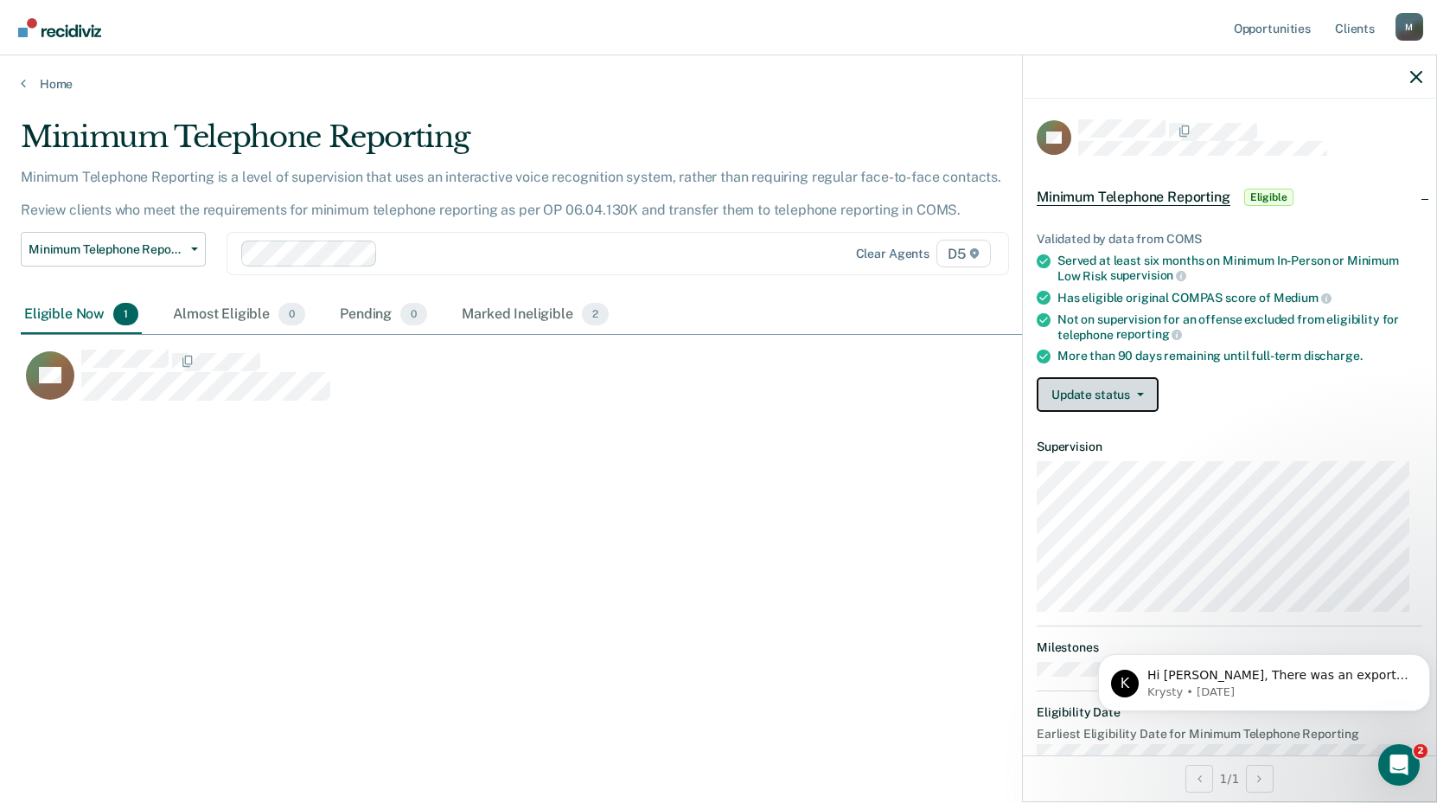
click at [1082, 389] on button "Update status" at bounding box center [1098, 394] width 122 height 35
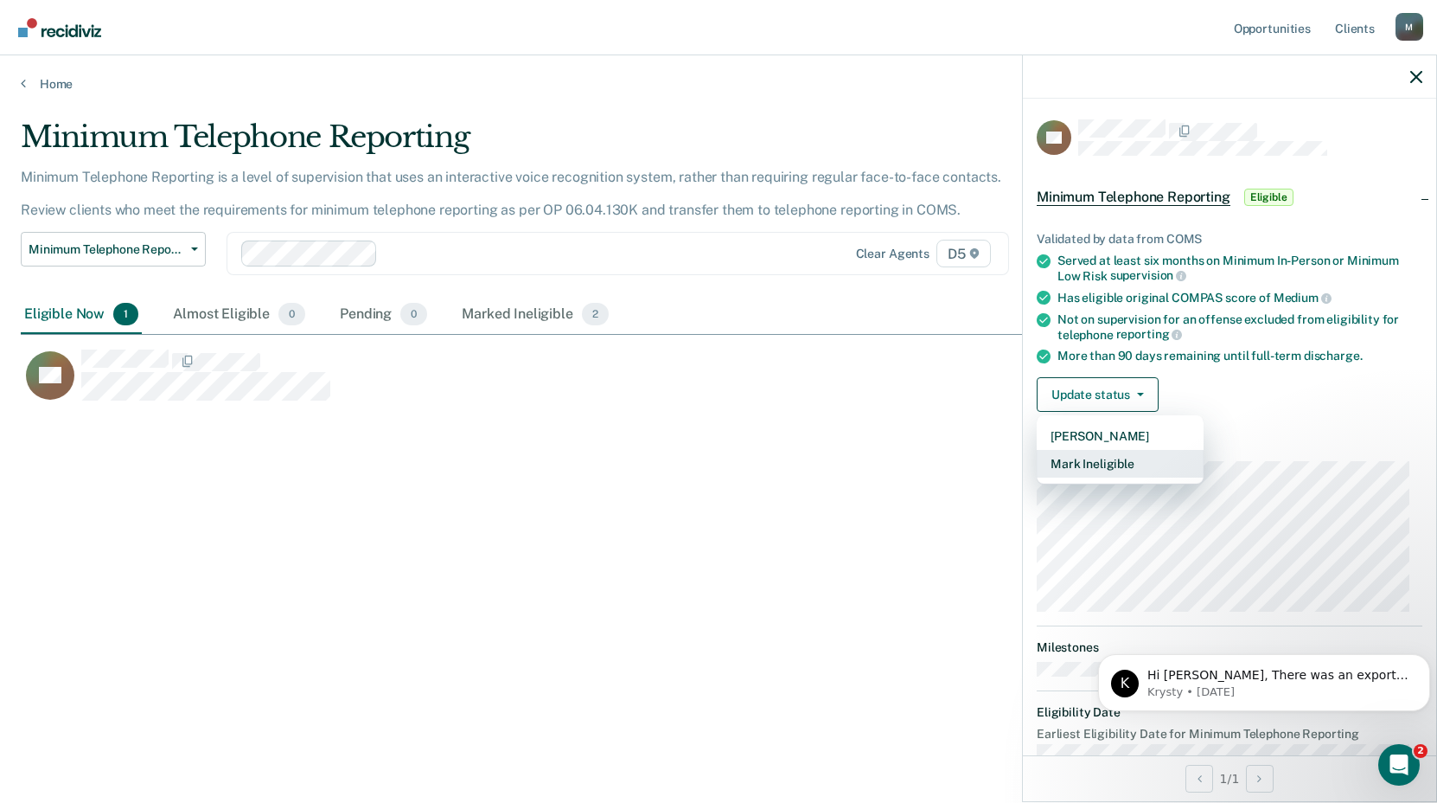
click at [1082, 462] on button "Mark Ineligible" at bounding box center [1120, 464] width 167 height 28
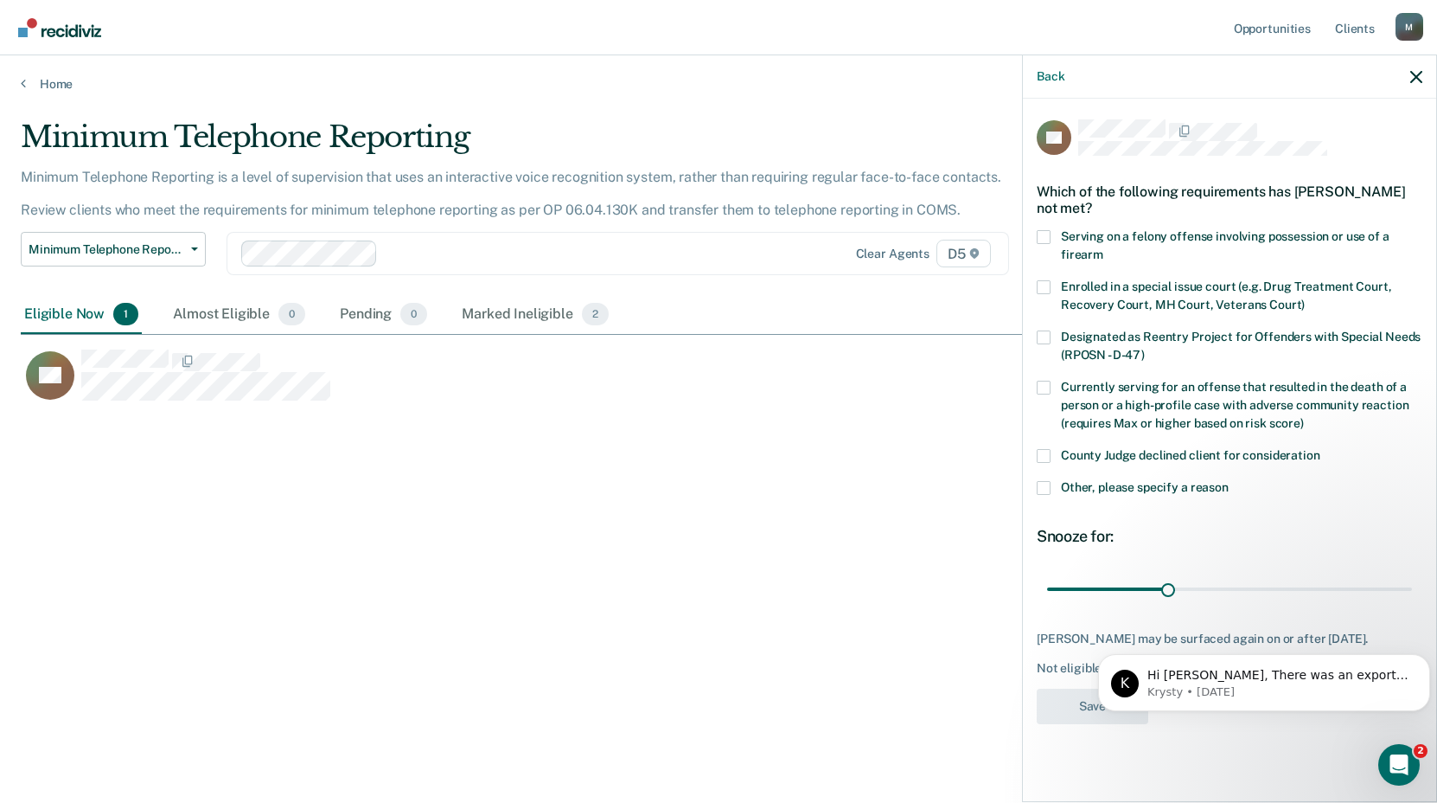
click at [1047, 449] on span at bounding box center [1044, 456] width 14 height 14
click at [1321, 449] on input "County Judge declined client for consideration" at bounding box center [1321, 449] width 0 height 0
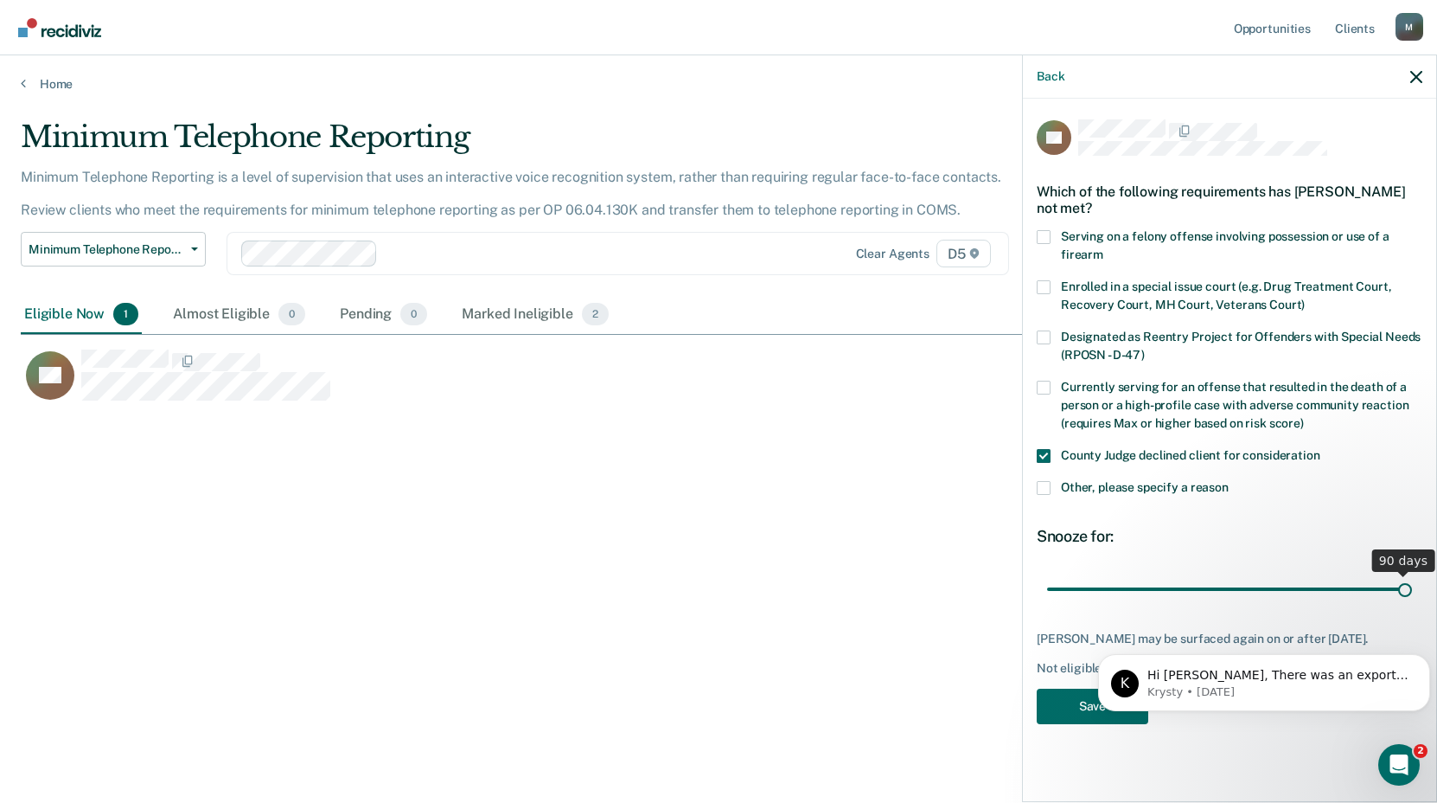
drag, startPoint x: 1165, startPoint y: 585, endPoint x: 1444, endPoint y: 564, distance: 280.2
type input "90"
click at [1412, 573] on input "range" at bounding box center [1229, 588] width 365 height 30
click at [1066, 701] on button "Save" at bounding box center [1093, 705] width 112 height 35
